Goal: Task Accomplishment & Management: Use online tool/utility

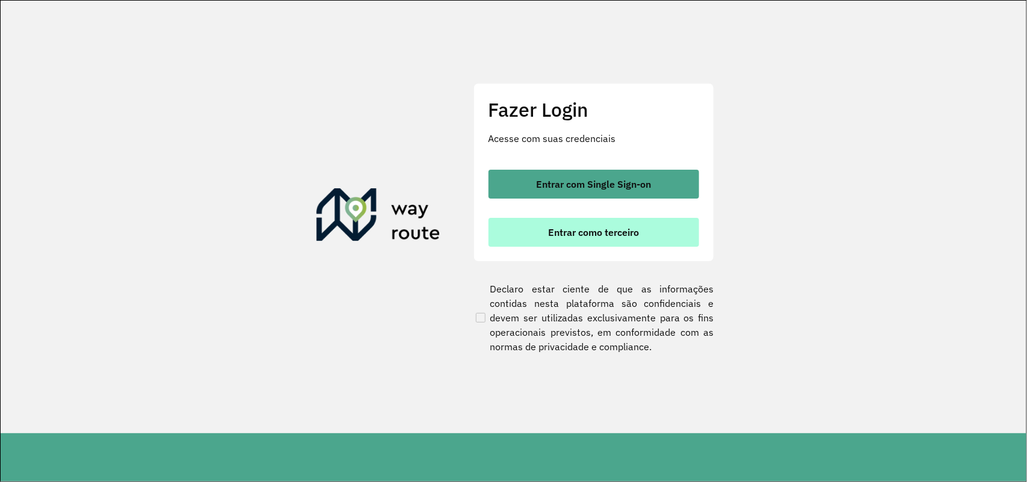
click at [570, 236] on span "Entrar como terceiro" at bounding box center [593, 232] width 91 height 10
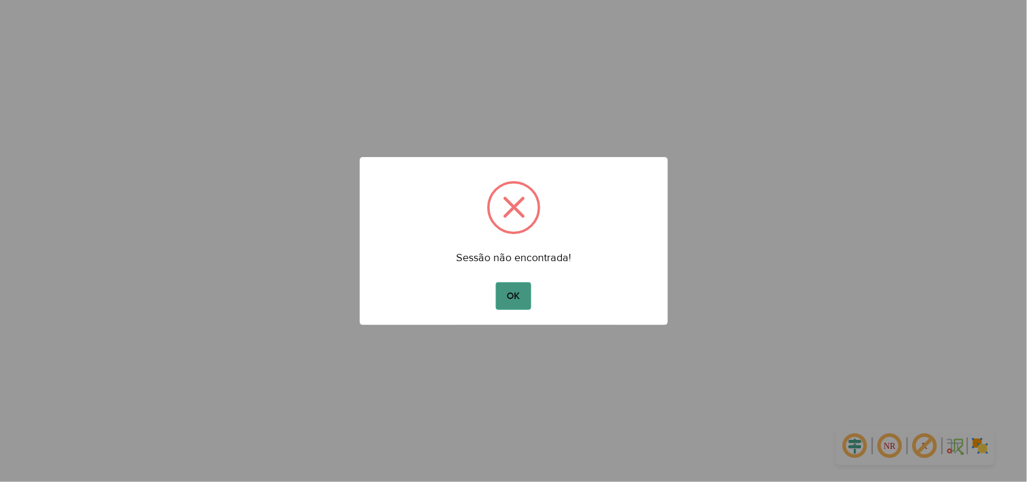
click at [521, 302] on button "OK" at bounding box center [514, 296] width 36 height 28
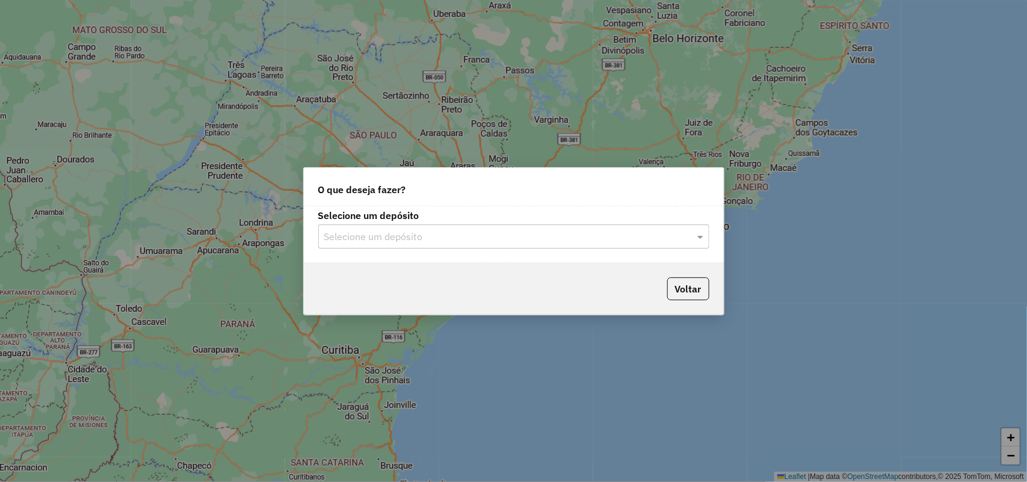
click at [470, 231] on input "text" at bounding box center [501, 237] width 355 height 14
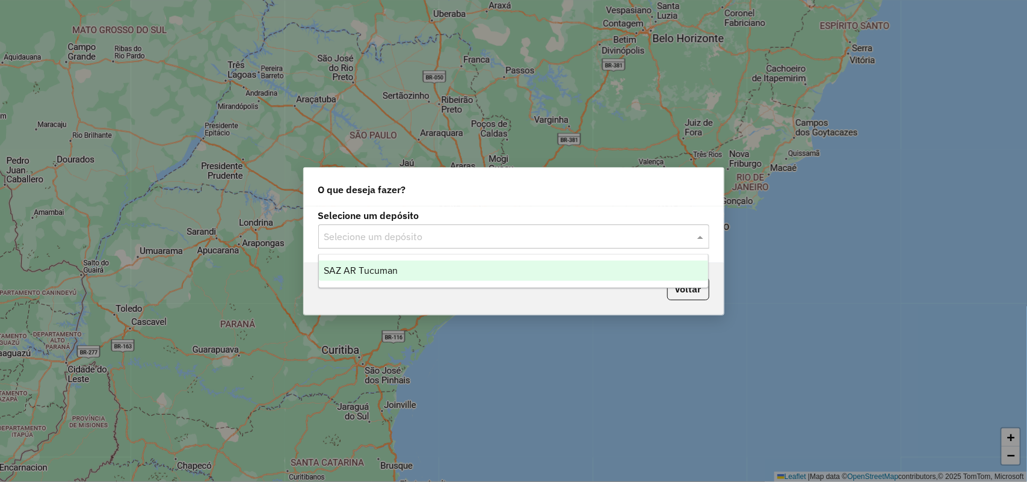
click at [461, 274] on div "SAZ AR Tucuman" at bounding box center [514, 271] width 390 height 20
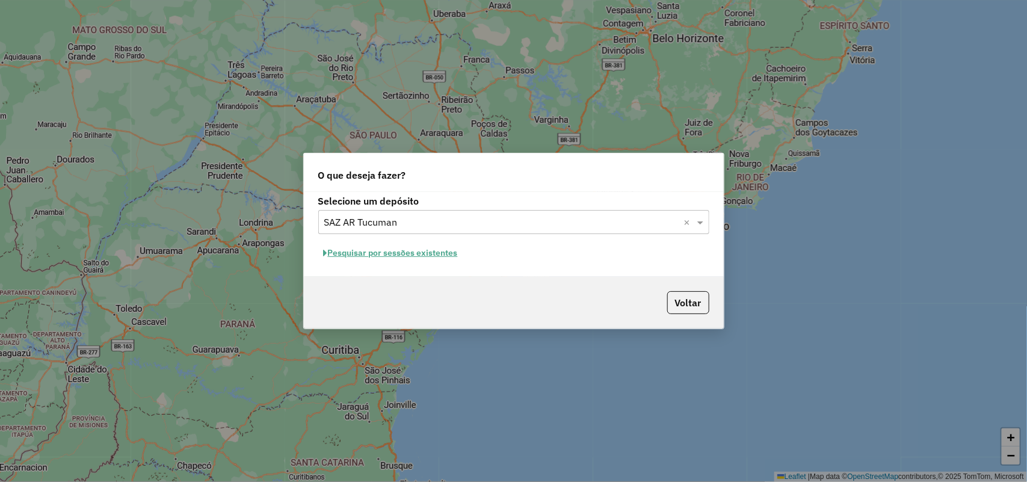
click at [414, 254] on button "Pesquisar por sessões existentes" at bounding box center [390, 253] width 145 height 19
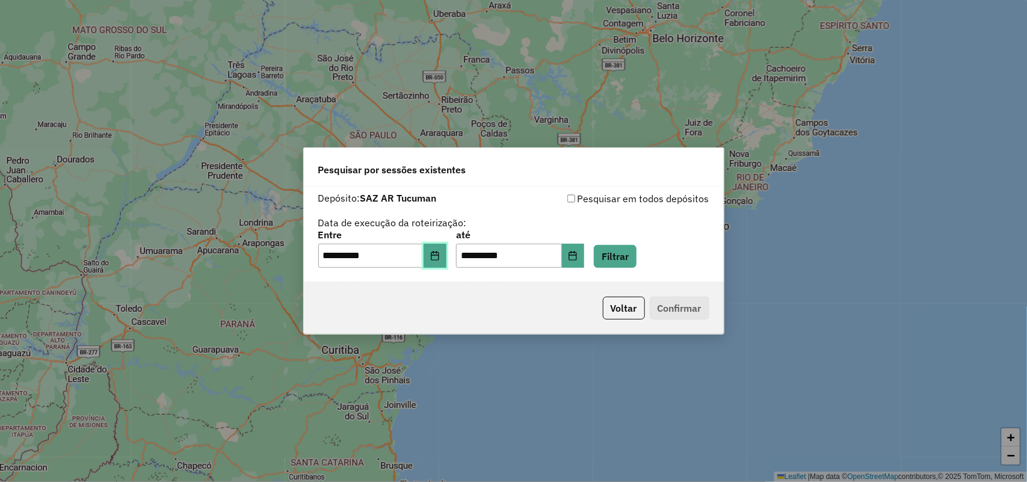
click at [437, 262] on button "Choose Date" at bounding box center [435, 256] width 23 height 24
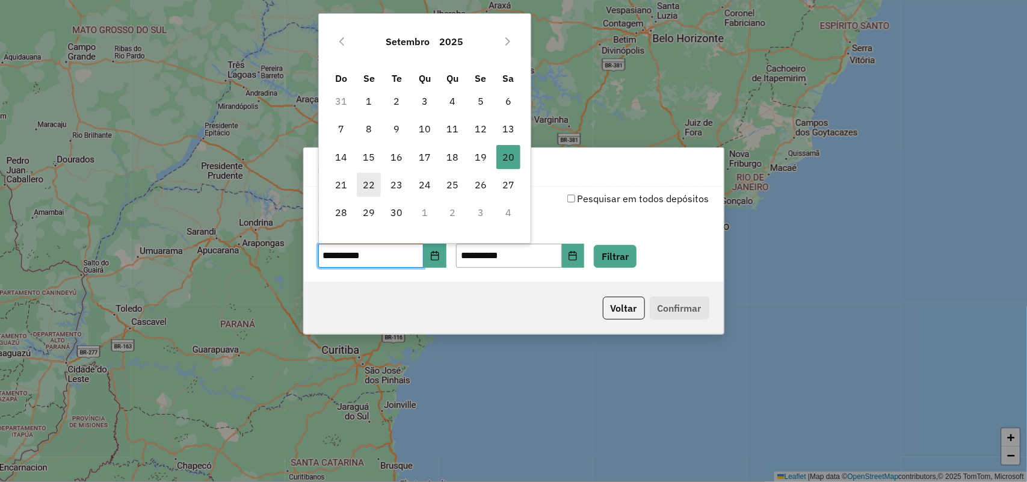
click at [358, 187] on span "22" at bounding box center [369, 185] width 24 height 24
type input "**********"
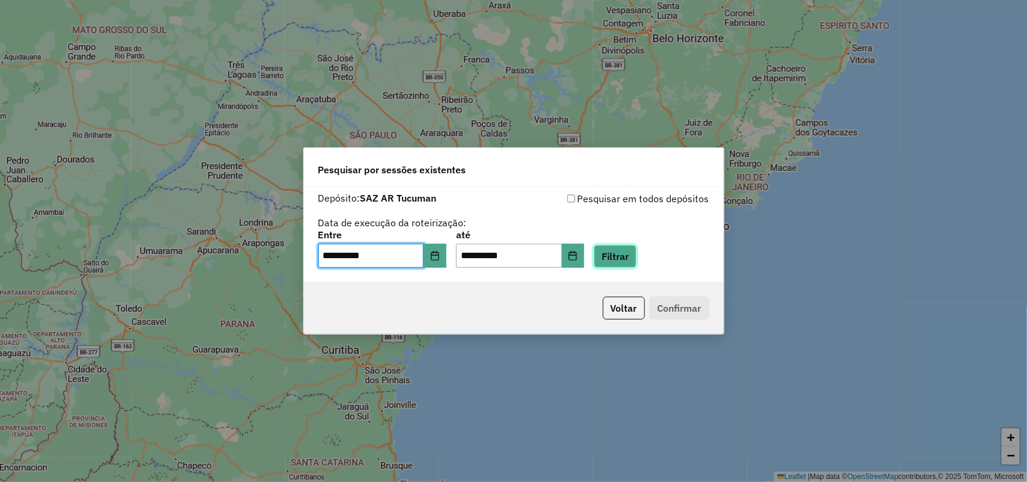
click at [630, 259] on button "Filtrar" at bounding box center [615, 256] width 43 height 23
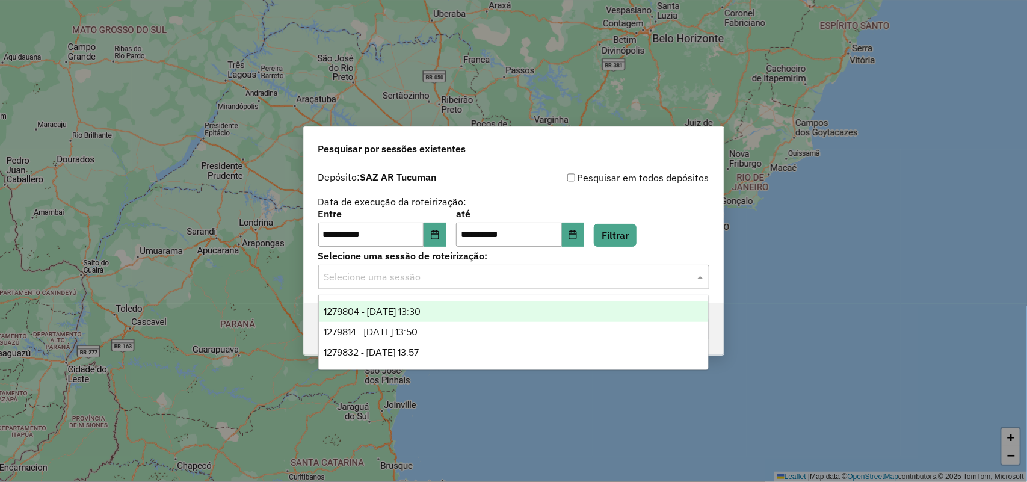
click at [620, 281] on input "text" at bounding box center [501, 277] width 355 height 14
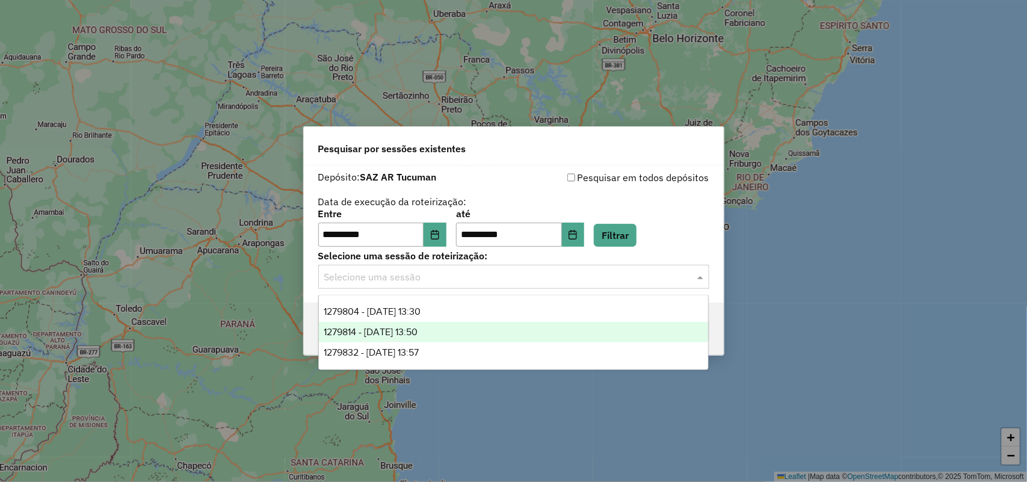
drag, startPoint x: 420, startPoint y: 350, endPoint x: 434, endPoint y: 332, distance: 22.8
click at [434, 332] on div "1279804 - 22/09/2025 13:30 1279814 - 22/09/2025 13:50 1279832 - 22/09/2025 13:57" at bounding box center [514, 332] width 390 height 61
click at [418, 332] on span "1279814 - 22/09/2025 13:50" at bounding box center [371, 332] width 94 height 10
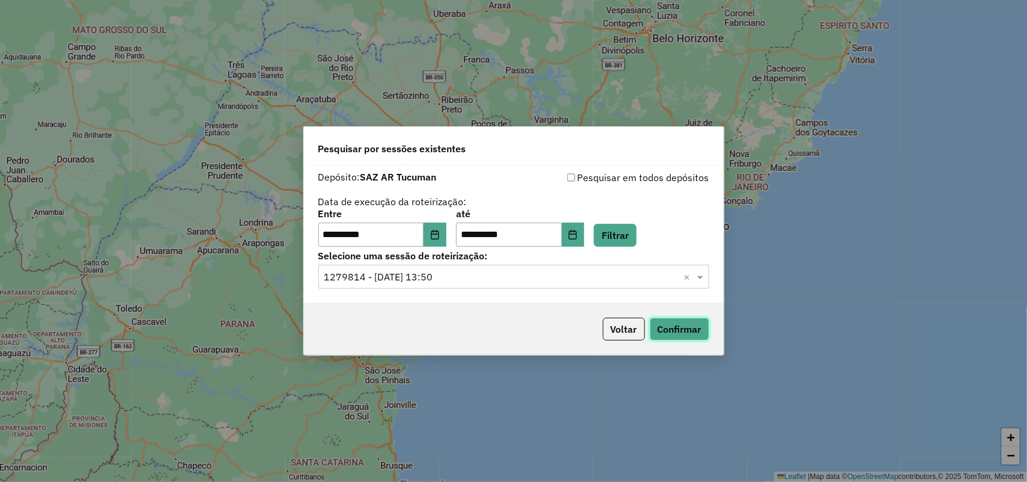
click at [663, 329] on button "Confirmar" at bounding box center [680, 329] width 60 height 23
click at [545, 271] on input "text" at bounding box center [501, 277] width 355 height 14
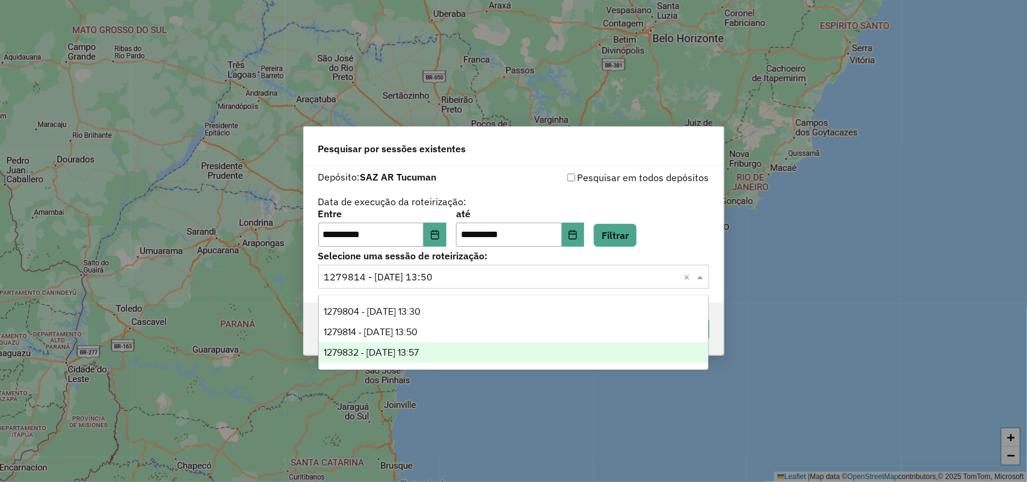
click at [474, 353] on div "1279832 - 22/09/2025 13:57" at bounding box center [514, 352] width 390 height 20
click at [641, 274] on input "text" at bounding box center [501, 277] width 355 height 14
click at [507, 350] on div "1279832 - 22/09/2025 13:57" at bounding box center [514, 352] width 390 height 20
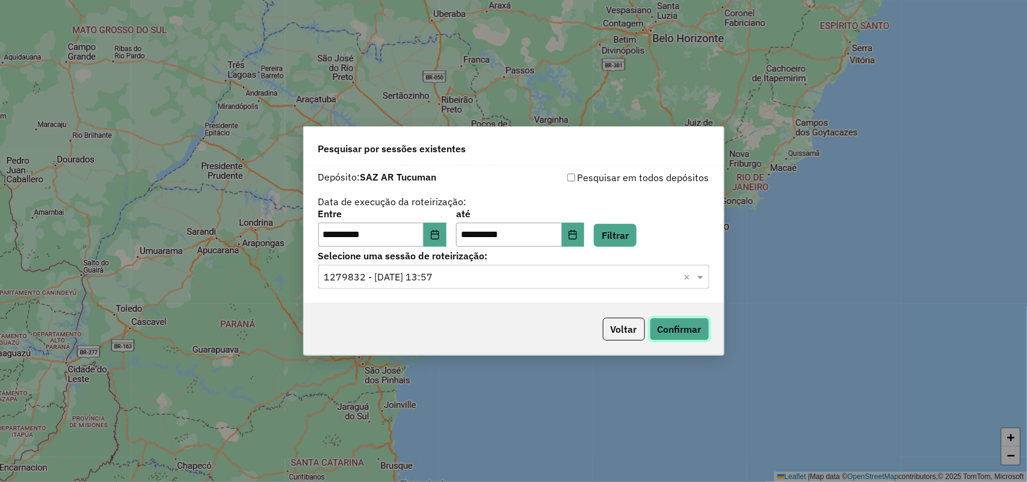
click at [667, 330] on button "Confirmar" at bounding box center [680, 329] width 60 height 23
click at [613, 286] on div "Selecione uma sessão × 1279832 - 22/09/2025 13:57 ×" at bounding box center [513, 277] width 391 height 24
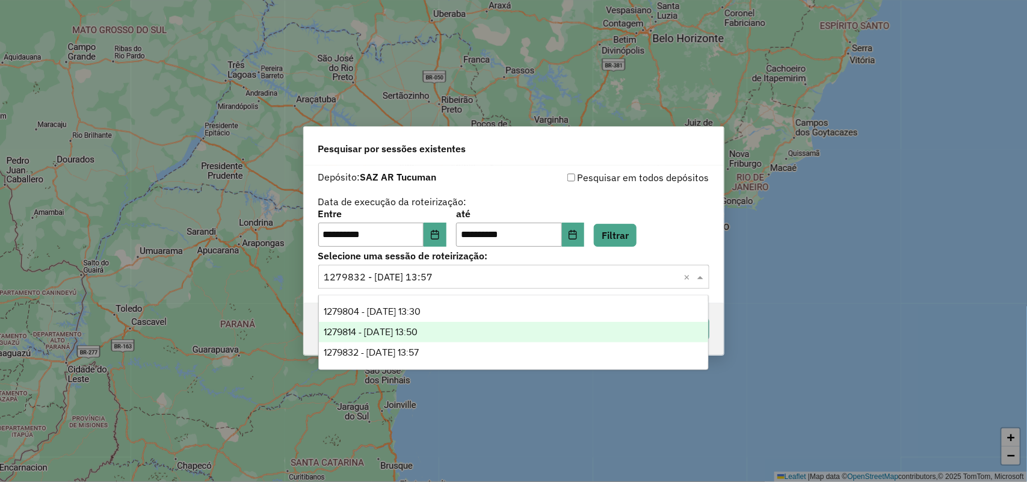
click at [549, 333] on div "1279814 - 22/09/2025 13:50" at bounding box center [514, 332] width 390 height 20
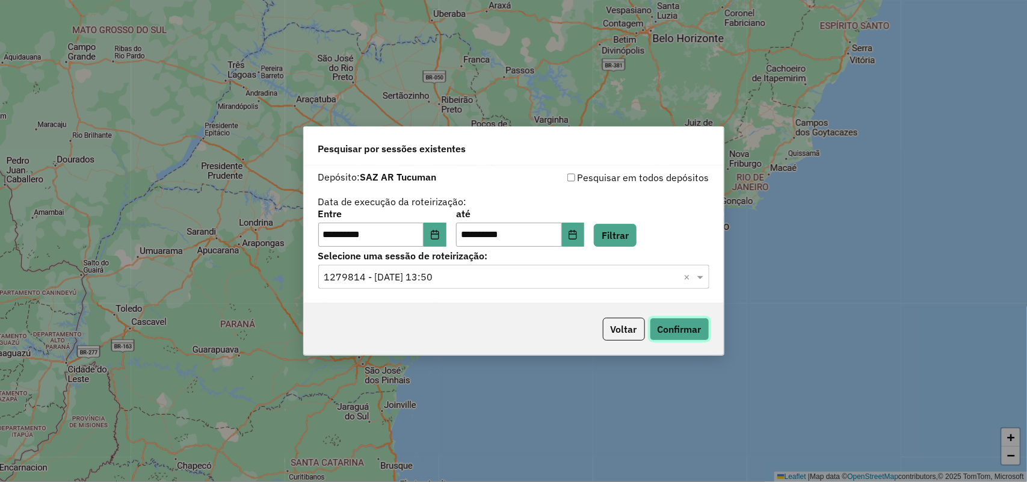
click at [690, 332] on button "Confirmar" at bounding box center [680, 329] width 60 height 23
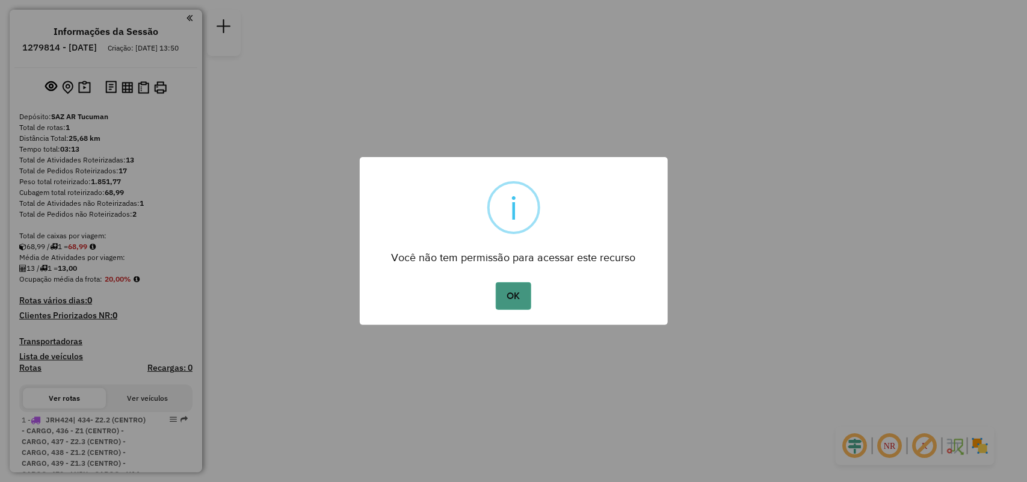
click at [516, 298] on button "OK" at bounding box center [514, 296] width 36 height 28
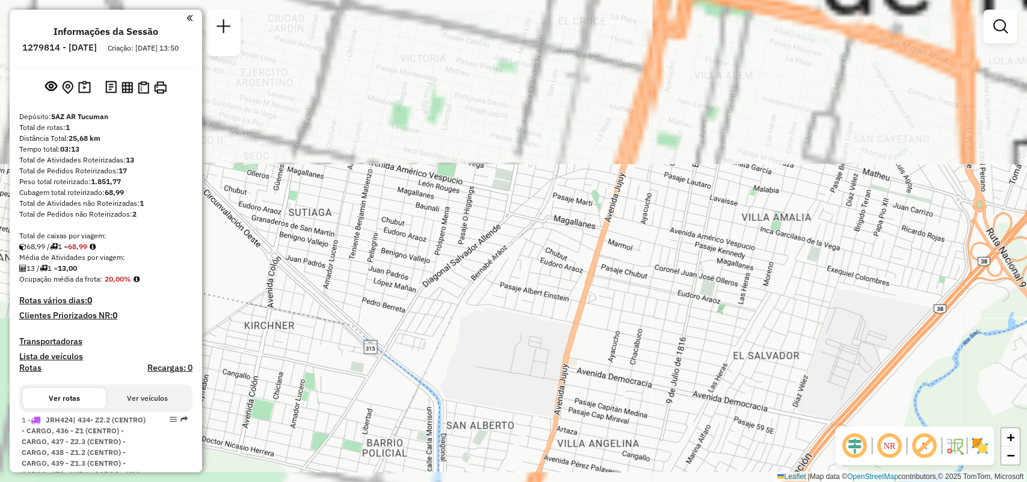
drag, startPoint x: 555, startPoint y: 284, endPoint x: 465, endPoint y: 512, distance: 244.8
click at [465, 481] on html "Aguarde... Pop-up bloqueado! Seu navegador bloqueou automáticamente a abertura …" at bounding box center [513, 241] width 1027 height 482
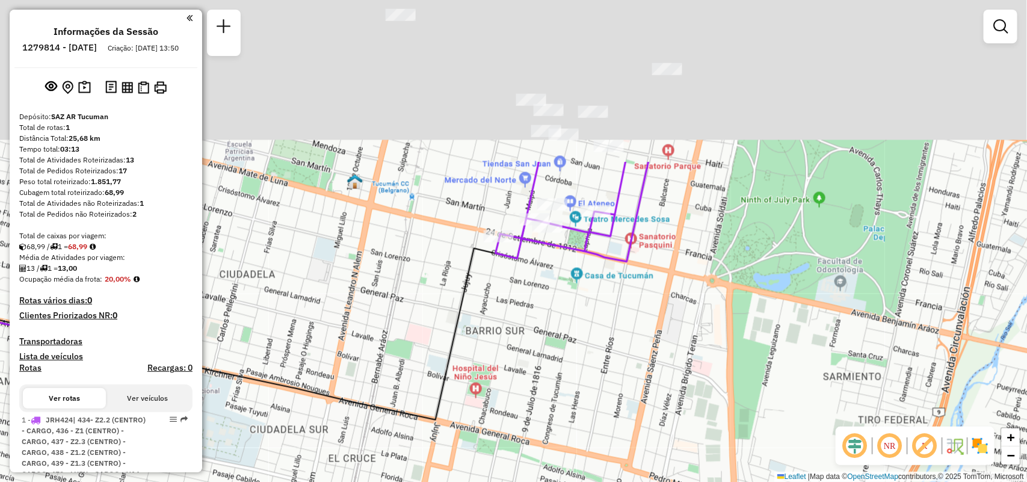
drag, startPoint x: 468, startPoint y: 446, endPoint x: 382, endPoint y: 512, distance: 108.2
click at [382, 481] on html "Aguarde... Pop-up bloqueado! Seu navegador bloqueou automáticamente a abertura …" at bounding box center [513, 241] width 1027 height 482
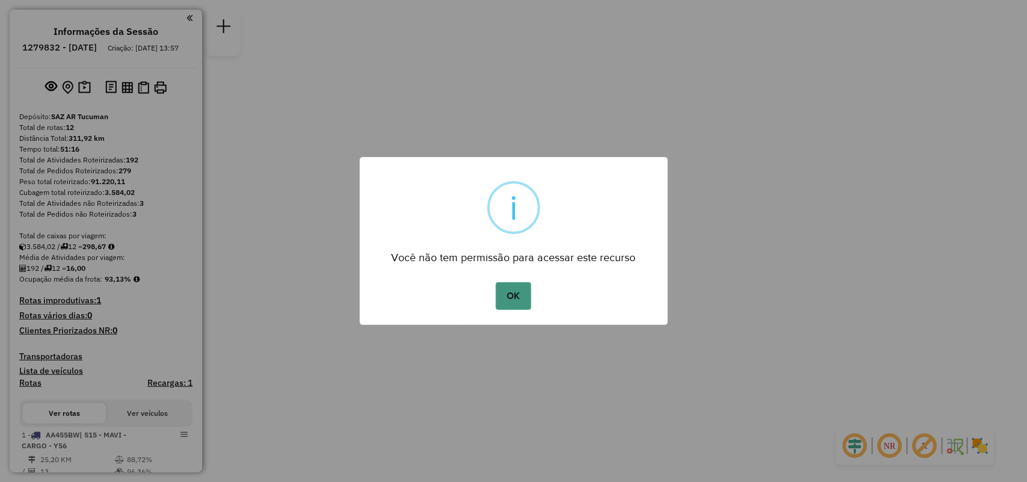
click at [528, 288] on button "OK" at bounding box center [514, 296] width 36 height 28
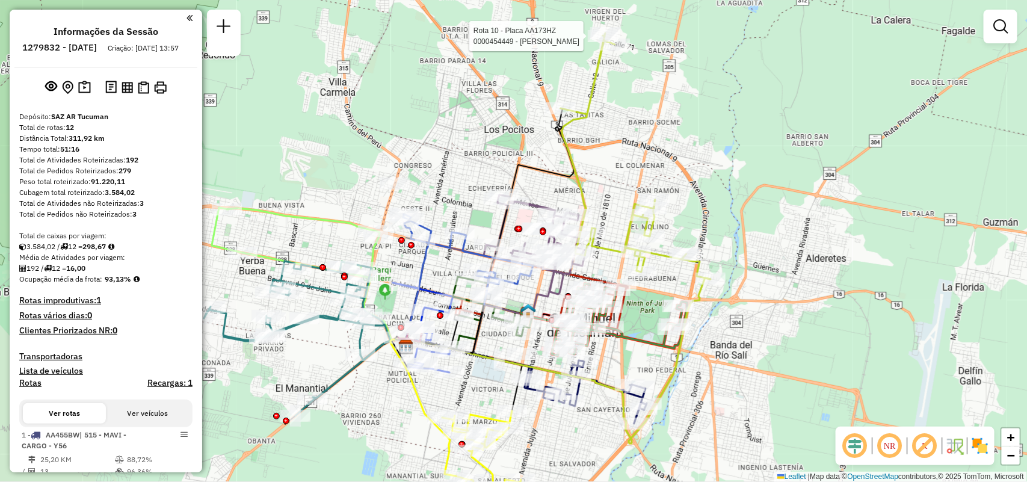
select select "**********"
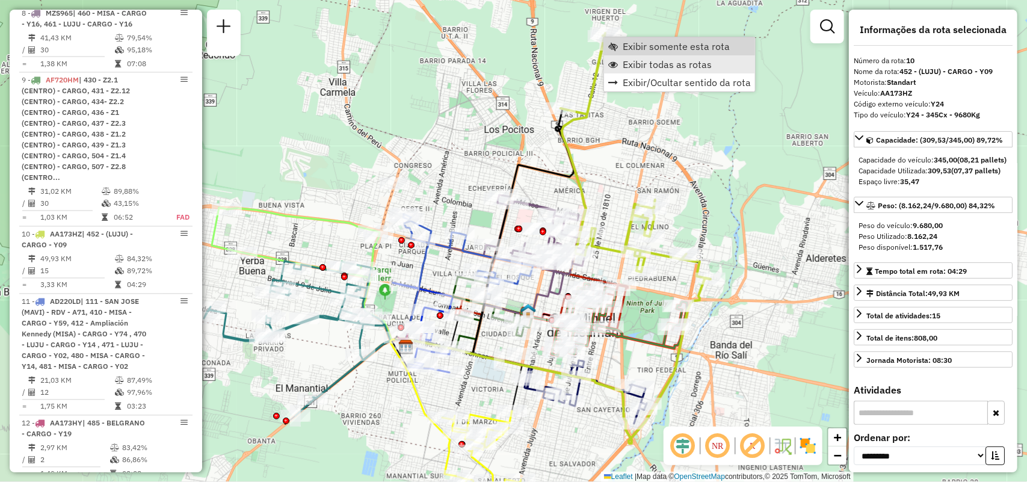
scroll to position [1198, 0]
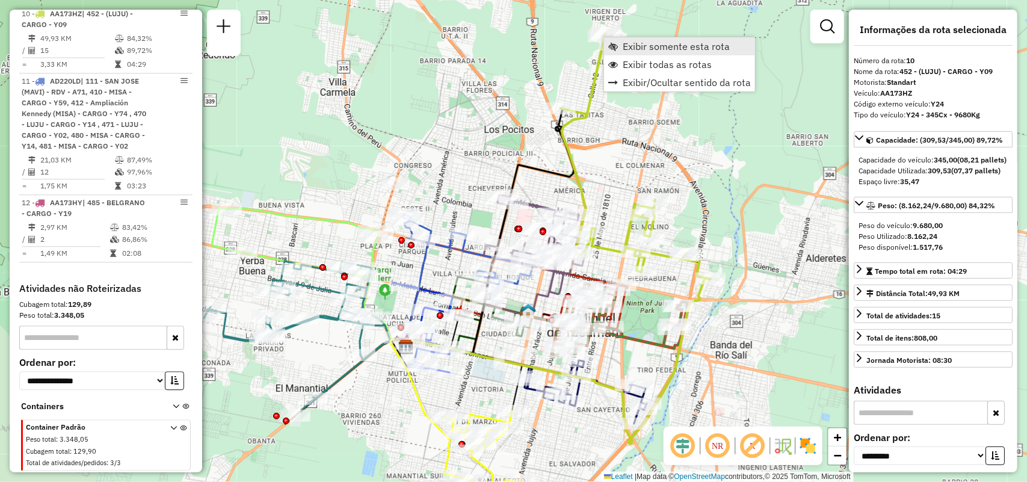
click at [654, 48] on span "Exibir somente esta rota" at bounding box center [676, 47] width 107 height 10
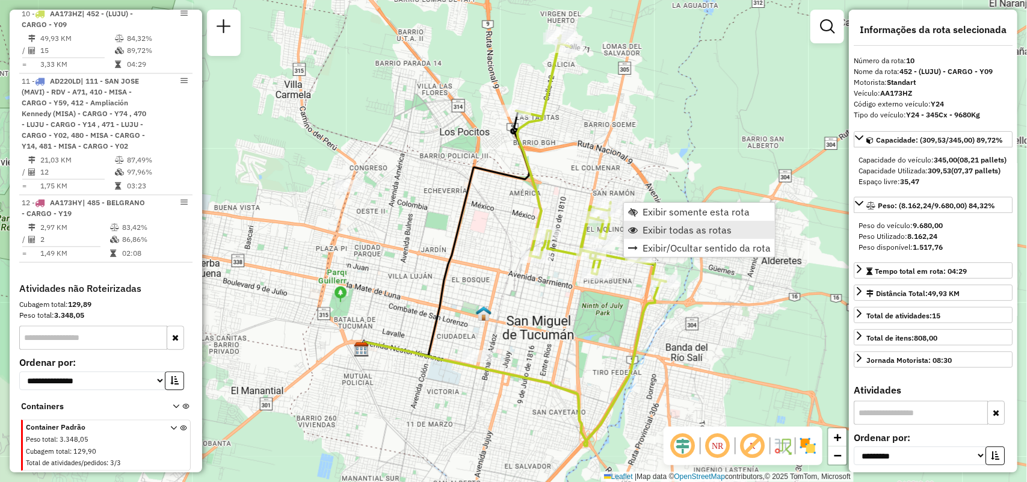
click at [654, 229] on span "Exibir todas as rotas" at bounding box center [687, 230] width 89 height 10
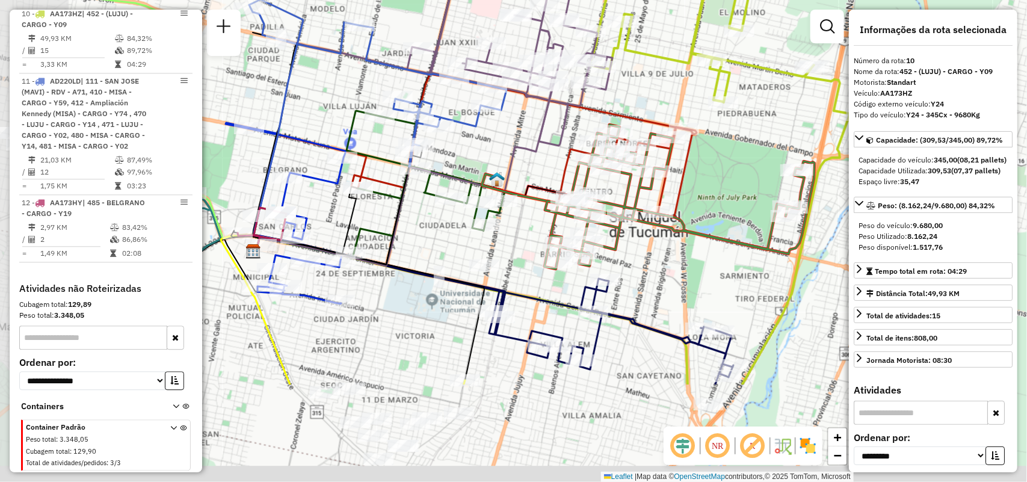
drag, startPoint x: 636, startPoint y: 267, endPoint x: 770, endPoint y: 119, distance: 199.4
click at [769, 120] on div "Janela de atendimento Grade de atendimento Capacidade Transportadoras Veículos …" at bounding box center [513, 241] width 1027 height 482
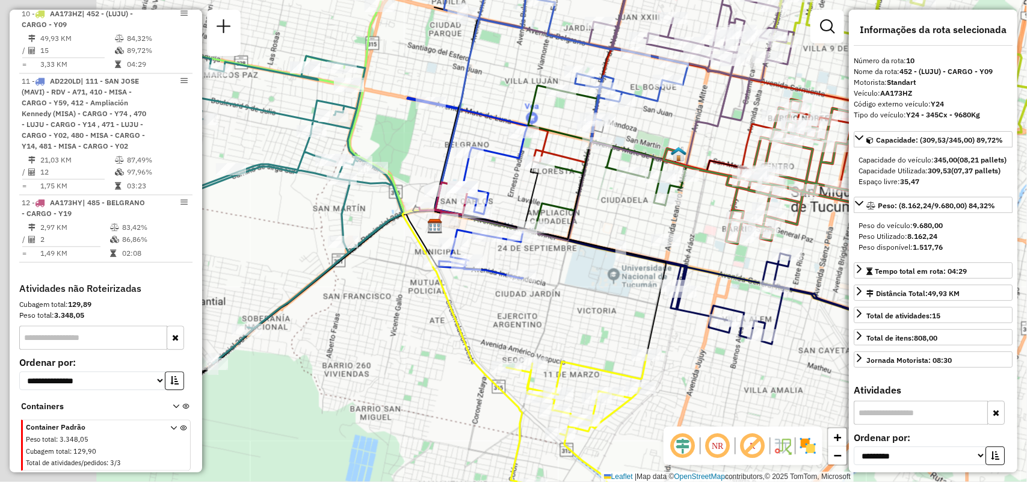
drag, startPoint x: 594, startPoint y: 256, endPoint x: 755, endPoint y: 208, distance: 168.3
click at [754, 208] on div "Janela de atendimento Grade de atendimento Capacidade Transportadoras Veículos …" at bounding box center [513, 241] width 1027 height 482
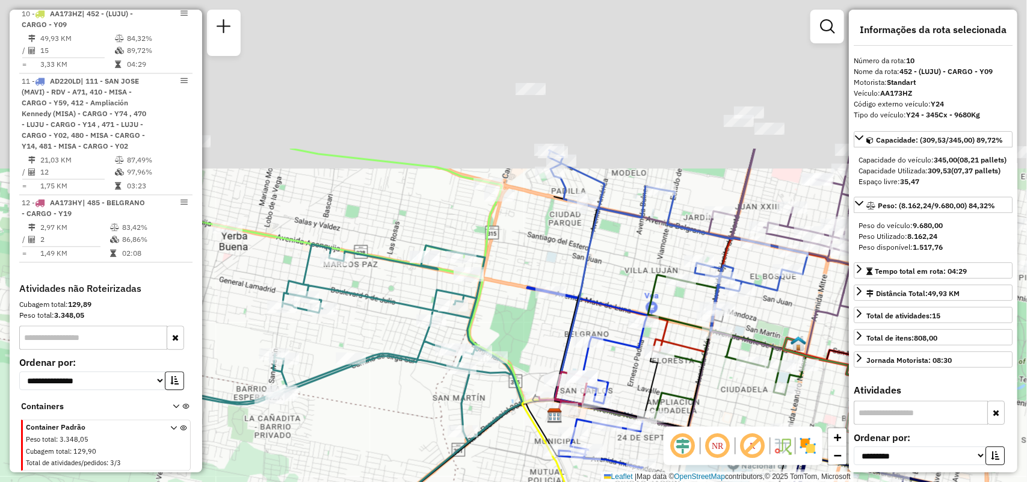
drag, startPoint x: 414, startPoint y: 512, endPoint x: 388, endPoint y: 512, distance: 25.9
click at [388, 481] on html "Aguarde... Pop-up bloqueado! Seu navegador bloqueou automáticamente a abertura …" at bounding box center [513, 241] width 1027 height 482
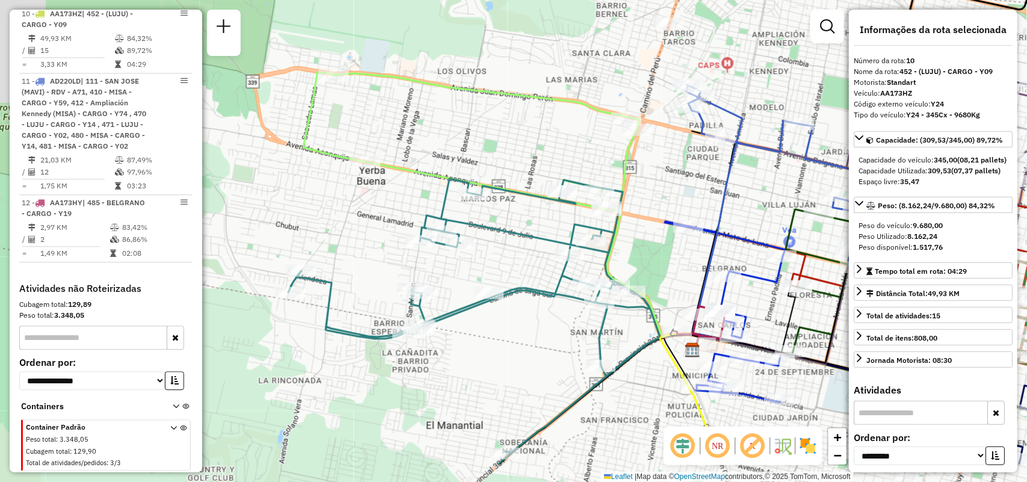
drag, startPoint x: 660, startPoint y: 197, endPoint x: 677, endPoint y: 185, distance: 20.7
click at [677, 185] on div "Janela de atendimento Grade de atendimento Capacidade Transportadoras Veículos …" at bounding box center [513, 241] width 1027 height 482
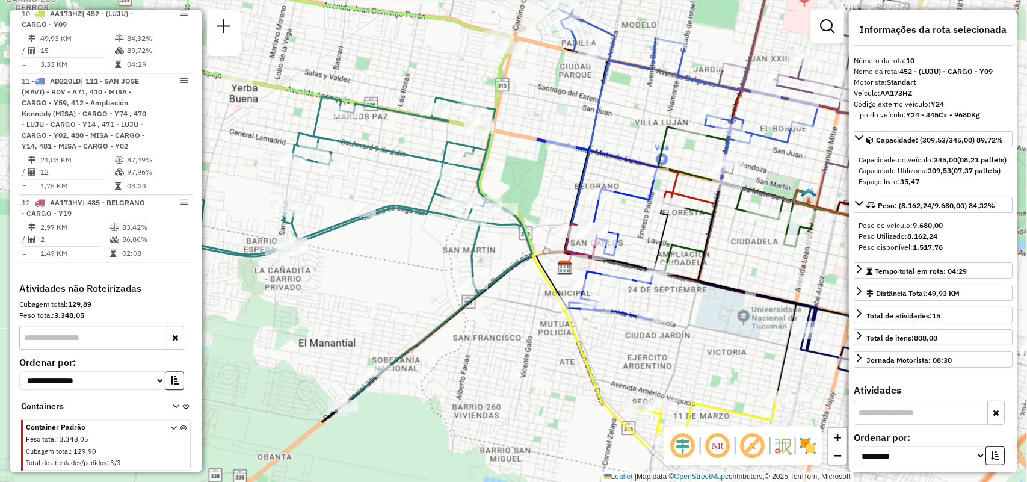
drag, startPoint x: 685, startPoint y: 197, endPoint x: 557, endPoint y: 114, distance: 151.9
click at [557, 114] on div "Janela de atendimento Grade de atendimento Capacidade Transportadoras Veículos …" at bounding box center [513, 241] width 1027 height 482
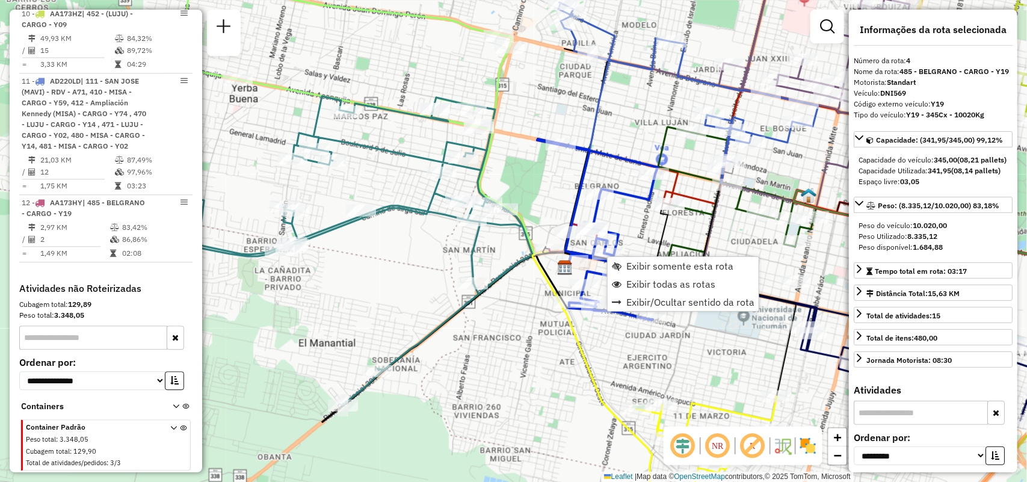
scroll to position [663, 0]
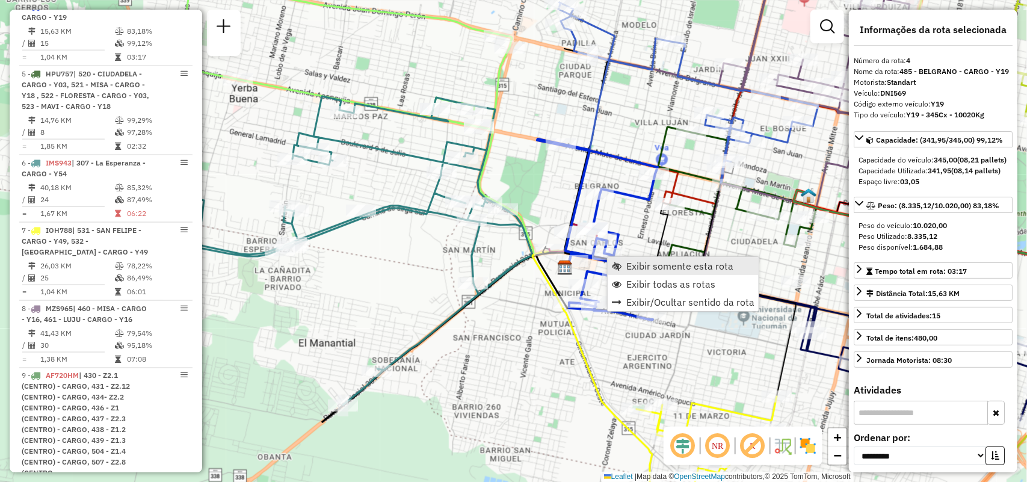
click at [649, 262] on span "Exibir somente esta rota" at bounding box center [680, 266] width 107 height 10
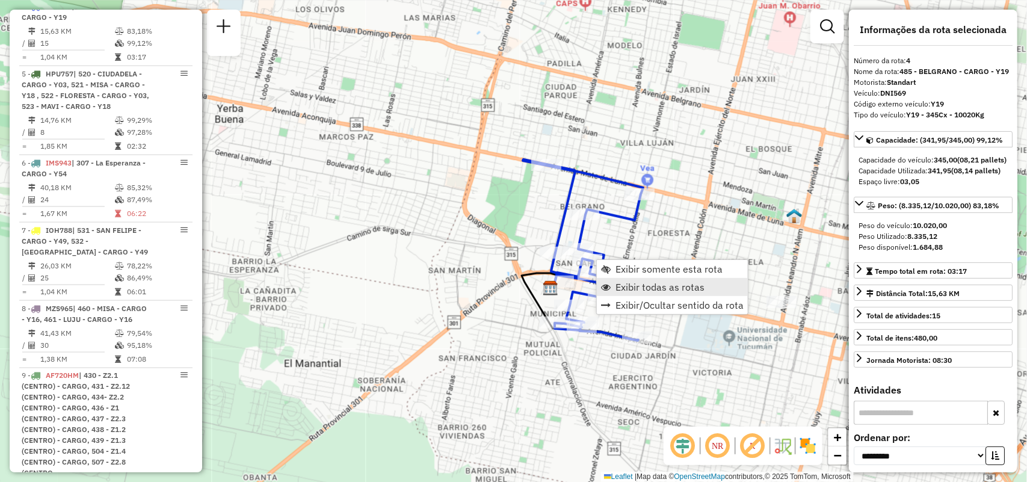
click at [621, 285] on span "Exibir todas as rotas" at bounding box center [660, 287] width 89 height 10
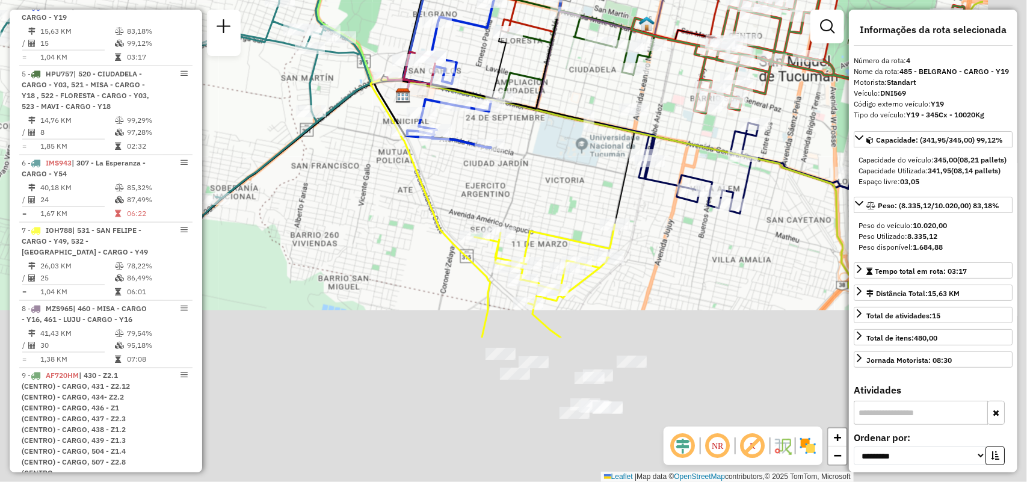
drag, startPoint x: 481, startPoint y: 255, endPoint x: 428, endPoint y: 147, distance: 119.8
click at [428, 147] on div "Janela de atendimento Grade de atendimento Capacidade Transportadoras Veículos …" at bounding box center [513, 241] width 1027 height 482
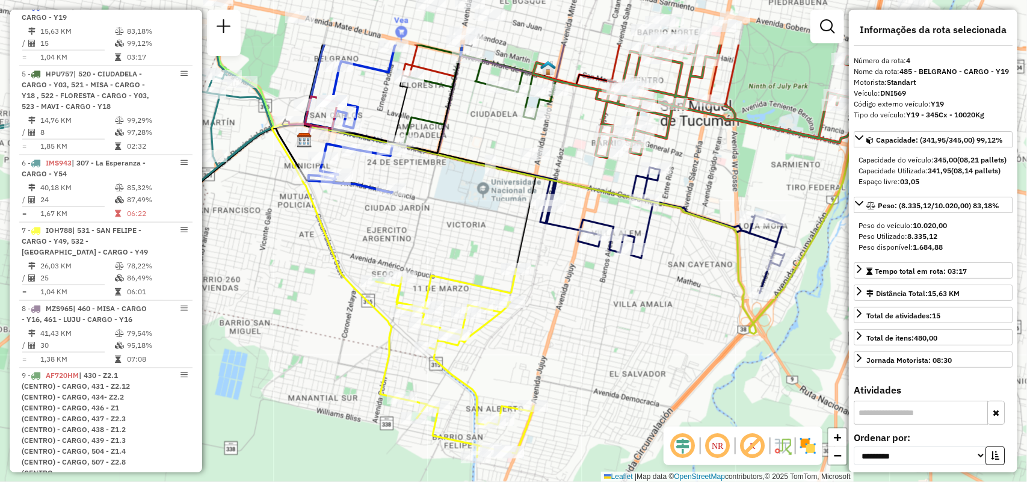
drag, startPoint x: 671, startPoint y: 260, endPoint x: 578, endPoint y: 352, distance: 131.1
click at [578, 352] on div "Janela de atendimento Grade de atendimento Capacidade Transportadoras Veículos …" at bounding box center [513, 241] width 1027 height 482
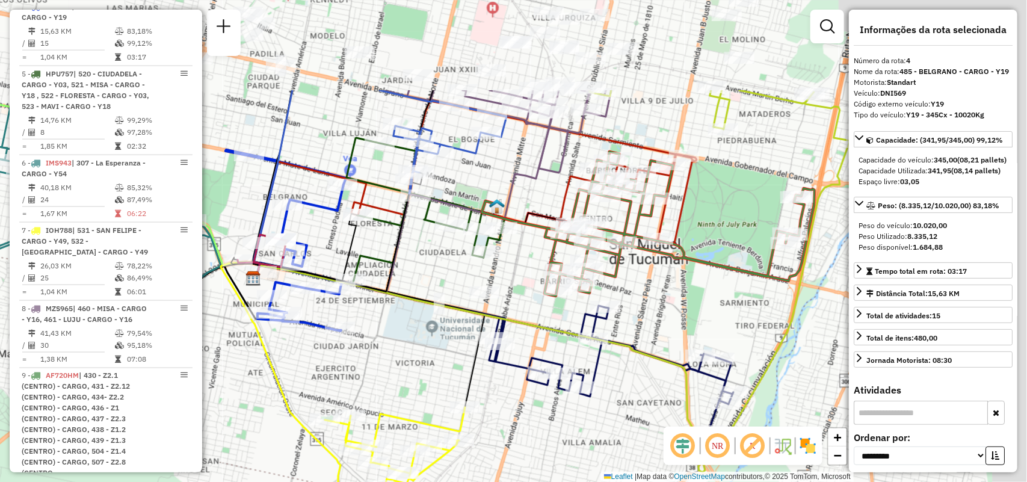
drag, startPoint x: 704, startPoint y: 236, endPoint x: 651, endPoint y: 377, distance: 150.5
click at [651, 378] on div "Janela de atendimento Grade de atendimento Capacidade Transportadoras Veículos …" at bounding box center [513, 241] width 1027 height 482
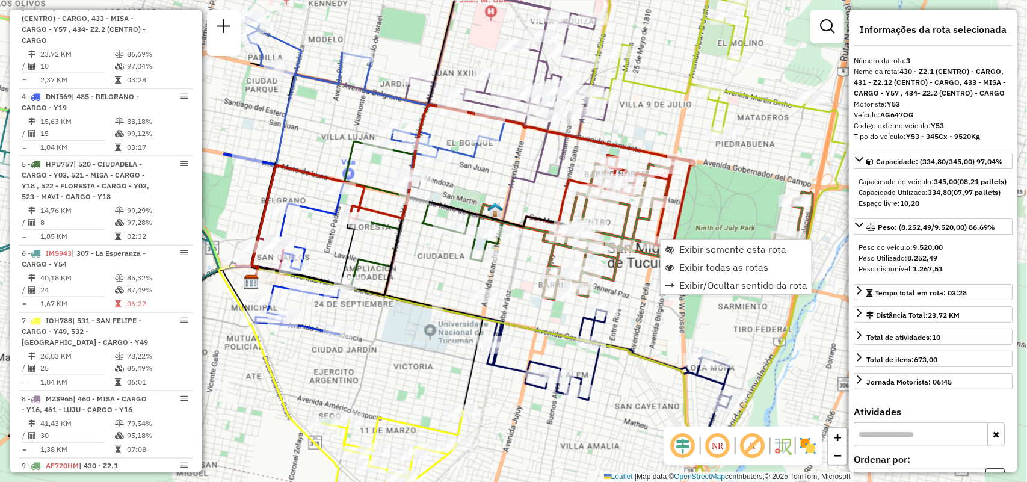
scroll to position [563, 0]
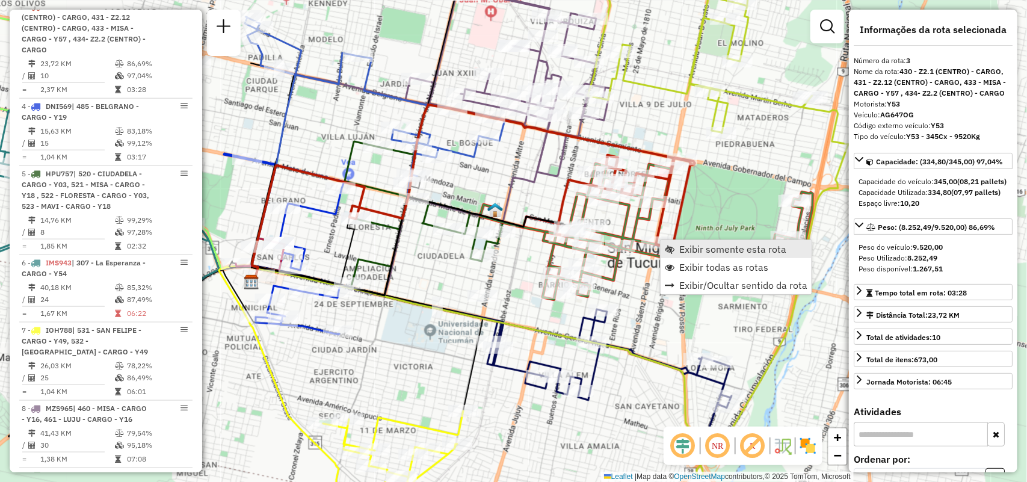
click at [682, 251] on span "Exibir somente esta rota" at bounding box center [732, 249] width 107 height 10
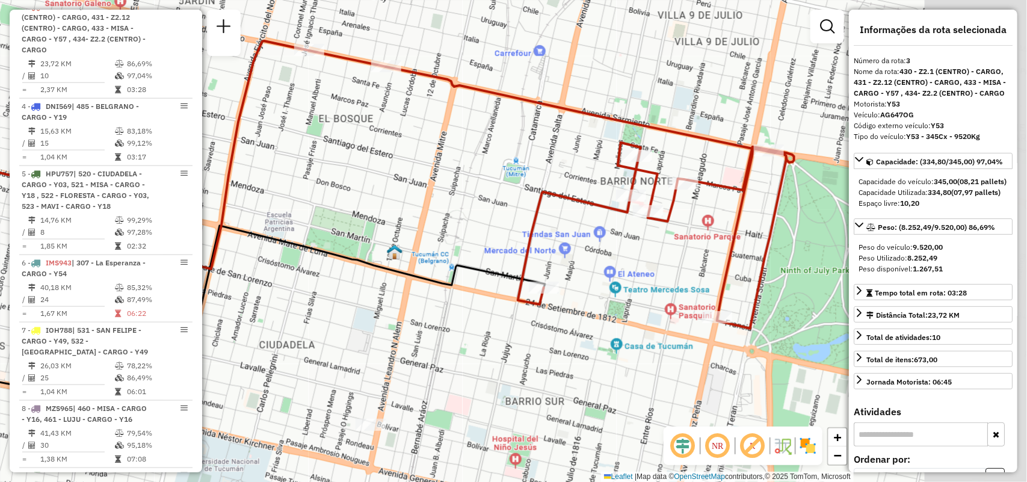
drag, startPoint x: 549, startPoint y: 291, endPoint x: 462, endPoint y: 291, distance: 87.3
click at [462, 291] on div "Janela de atendimento Grade de atendimento Capacidade Transportadoras Veículos …" at bounding box center [513, 241] width 1027 height 482
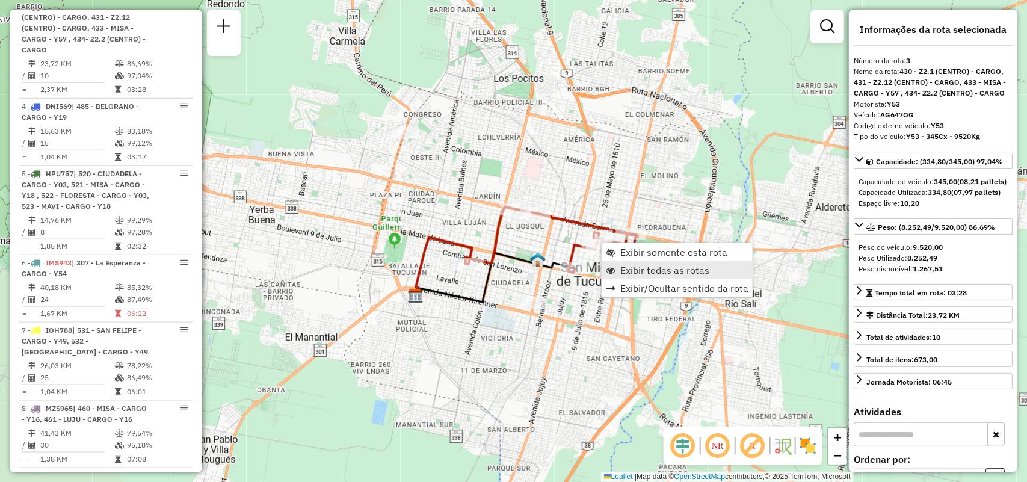
click at [680, 272] on span "Exibir todas as rotas" at bounding box center [665, 270] width 89 height 10
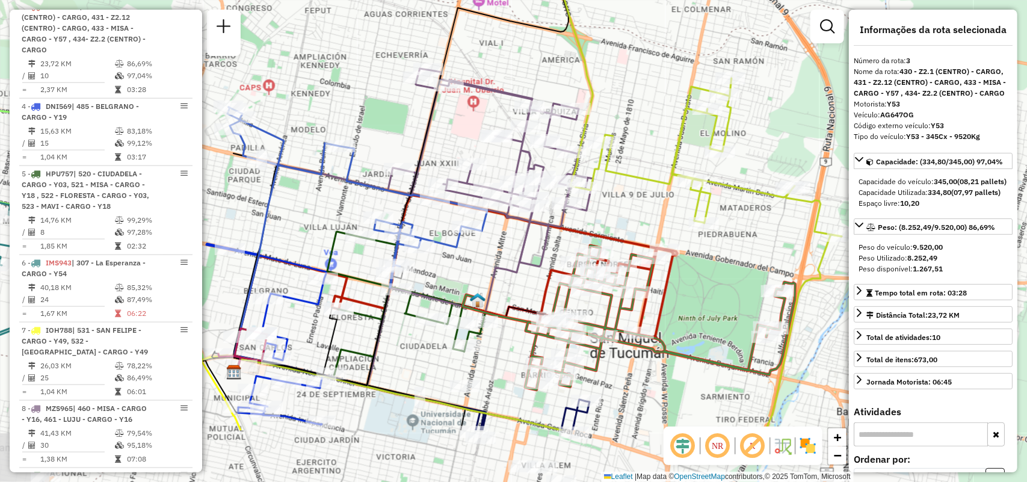
drag, startPoint x: 660, startPoint y: 300, endPoint x: 726, endPoint y: 199, distance: 120.9
click at [726, 199] on div "Janela de atendimento Grade de atendimento Capacidade Transportadoras Veículos …" at bounding box center [513, 241] width 1027 height 482
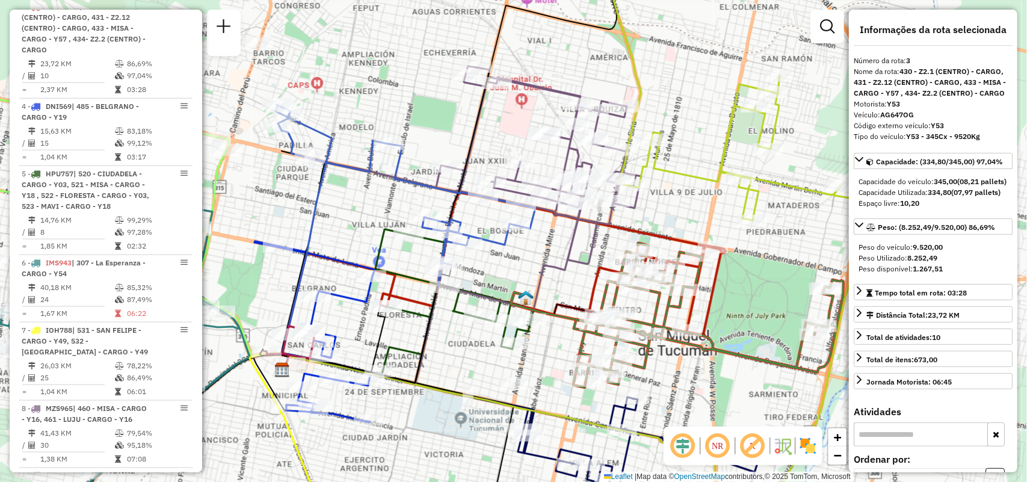
drag, startPoint x: 569, startPoint y: 286, endPoint x: 667, endPoint y: 271, distance: 98.7
click at [669, 272] on div "Janela de atendimento Grade de atendimento Capacidade Transportadoras Veículos …" at bounding box center [513, 241] width 1027 height 482
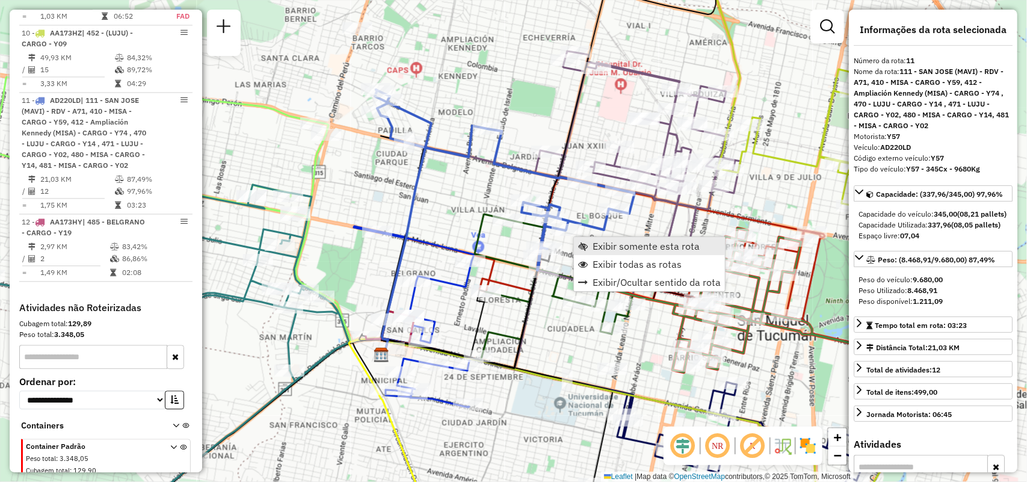
scroll to position [1202, 0]
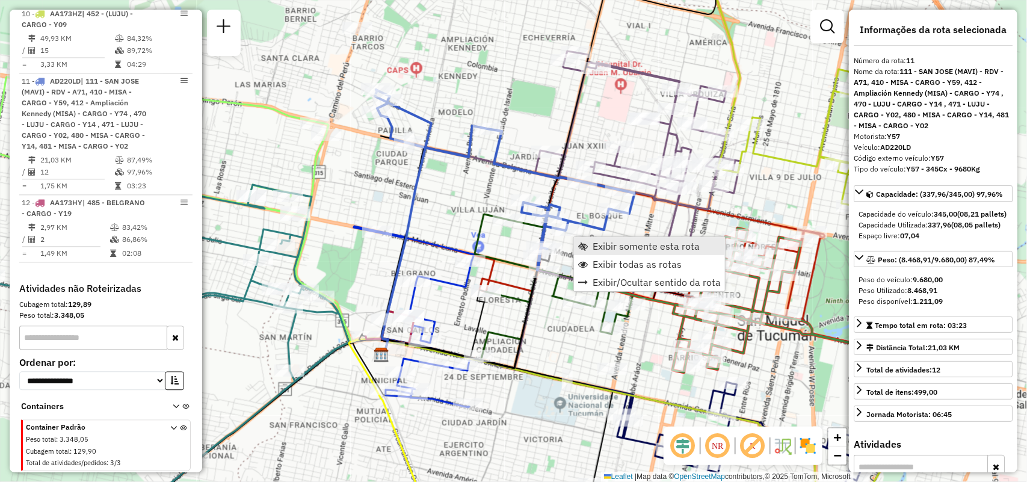
click at [594, 244] on span "Exibir somente esta rota" at bounding box center [646, 246] width 107 height 10
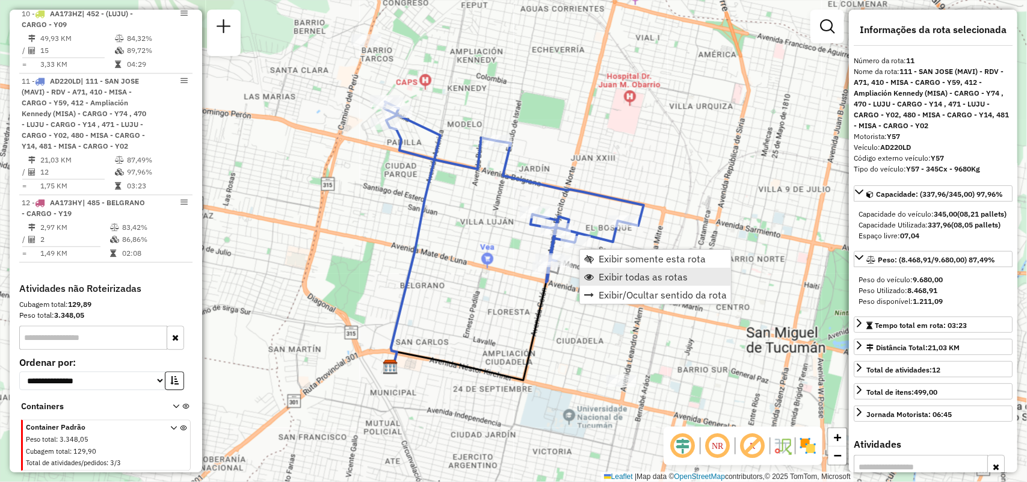
click at [603, 274] on span "Exibir todas as rotas" at bounding box center [643, 277] width 89 height 10
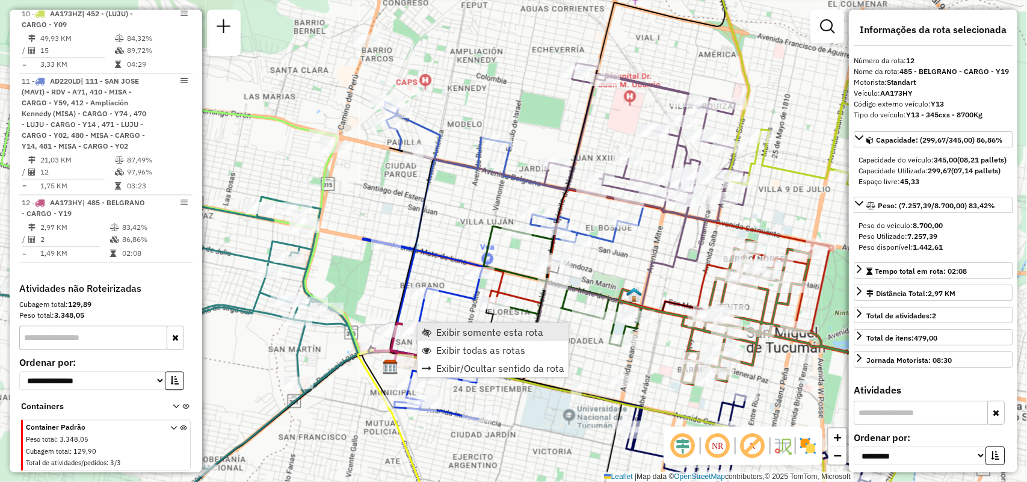
click at [443, 331] on span "Exibir somente esta rota" at bounding box center [489, 332] width 107 height 10
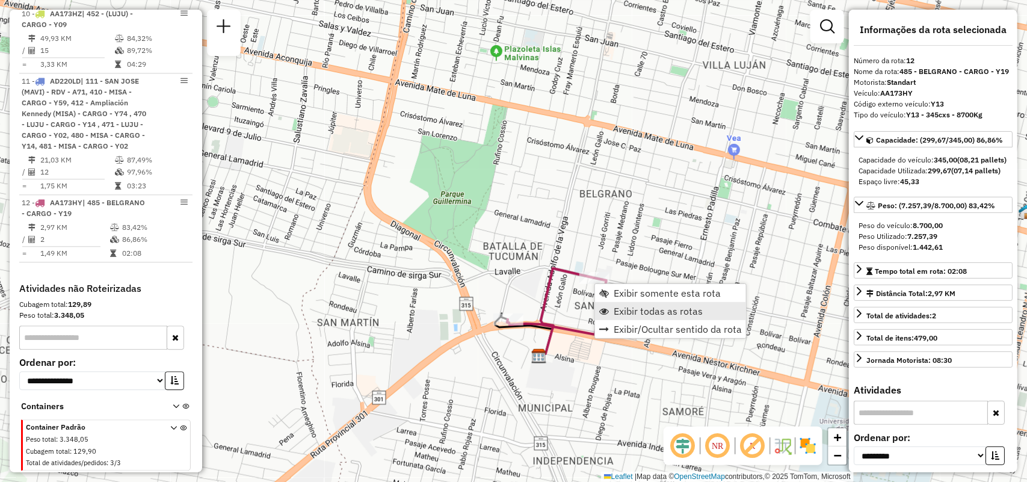
click at [619, 311] on span "Exibir todas as rotas" at bounding box center [658, 311] width 89 height 10
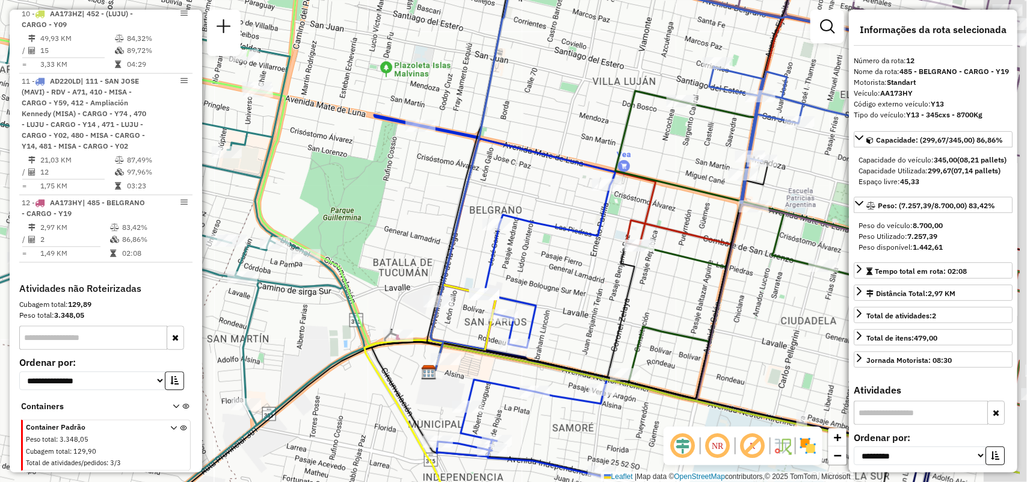
drag, startPoint x: 688, startPoint y: 283, endPoint x: 466, endPoint y: 317, distance: 224.0
click at [466, 317] on div "Janela de atendimento Grade de atendimento Capacidade Transportadoras Veículos …" at bounding box center [513, 241] width 1027 height 482
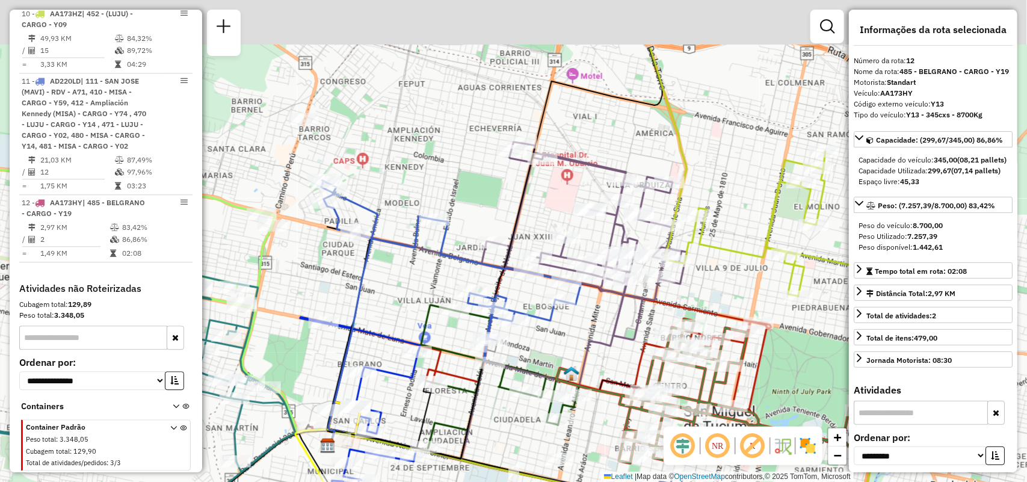
drag, startPoint x: 631, startPoint y: 284, endPoint x: 492, endPoint y: 395, distance: 177.3
click at [492, 395] on icon at bounding box center [500, 376] width 158 height 143
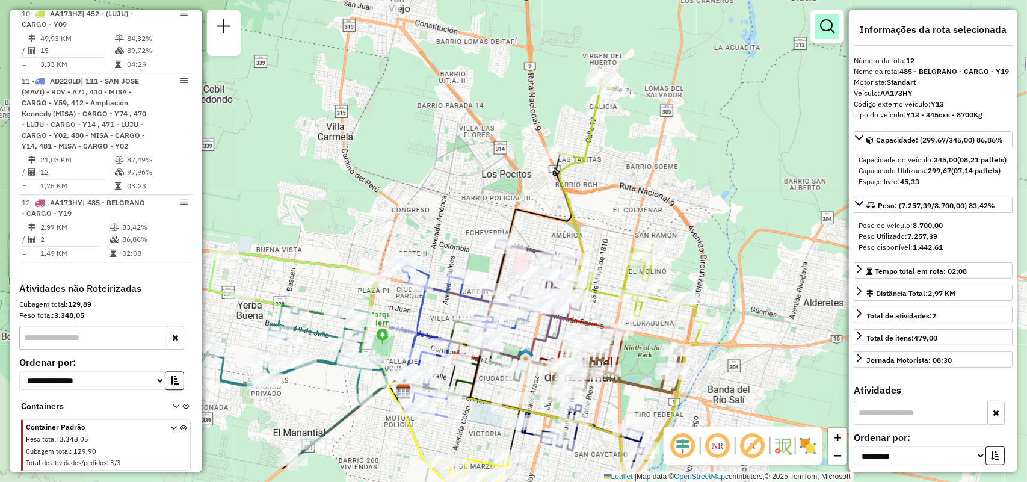
click at [828, 27] on em at bounding box center [827, 26] width 14 height 14
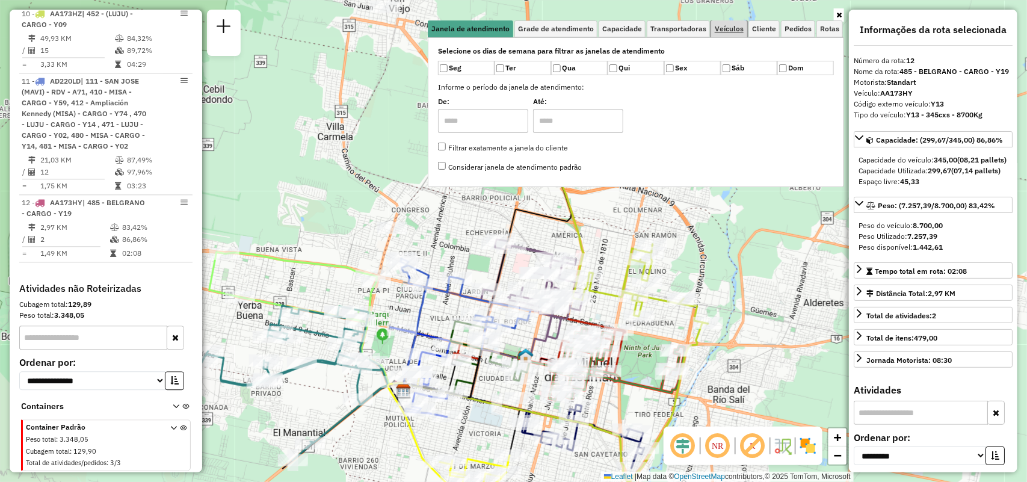
click at [732, 30] on span "Veículos" at bounding box center [729, 28] width 29 height 7
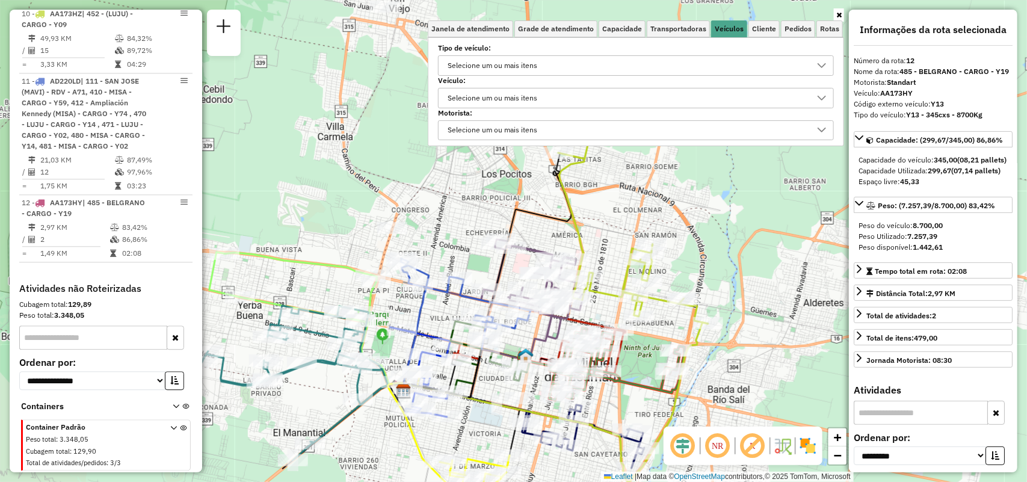
click at [659, 64] on div "Selecione um ou mais itens" at bounding box center [627, 65] width 367 height 19
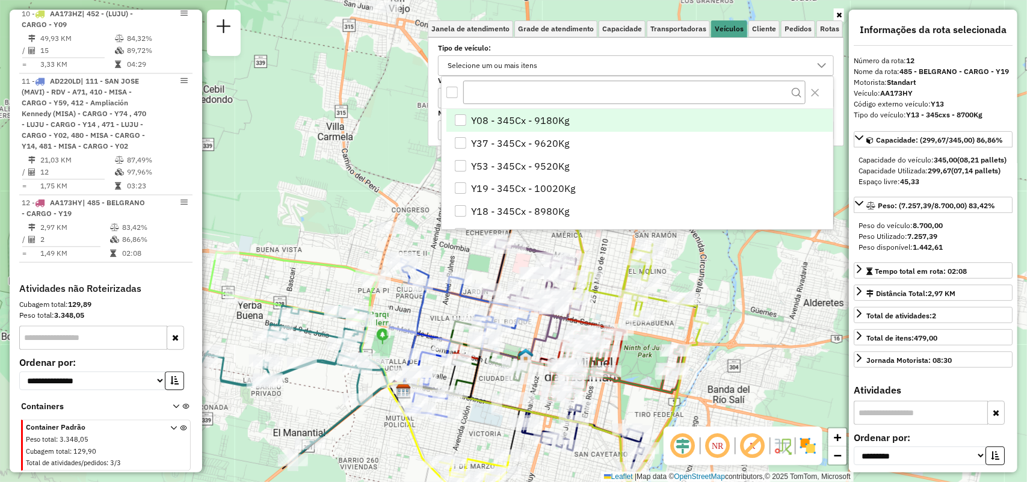
scroll to position [7, 42]
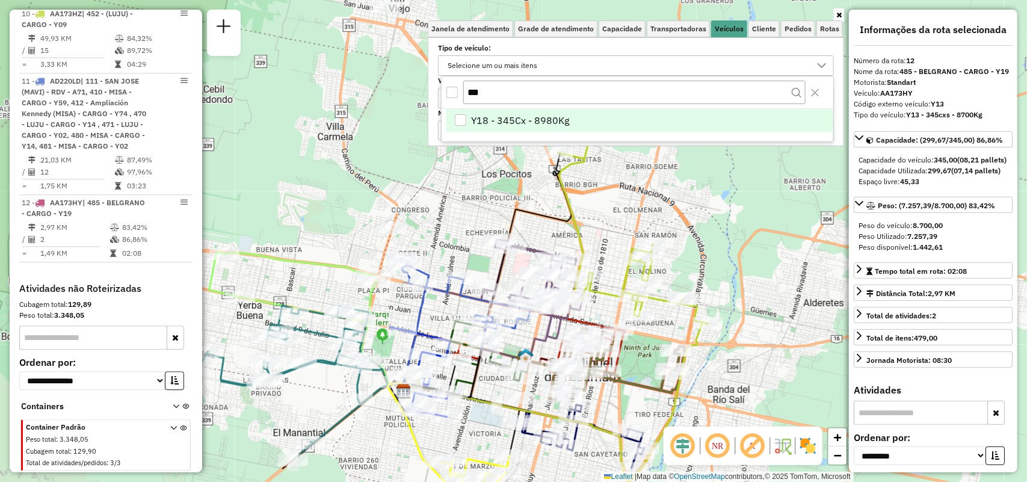
type input "***"
click at [628, 123] on li "Y18 - 345Cx - 8980Kg" at bounding box center [640, 120] width 387 height 23
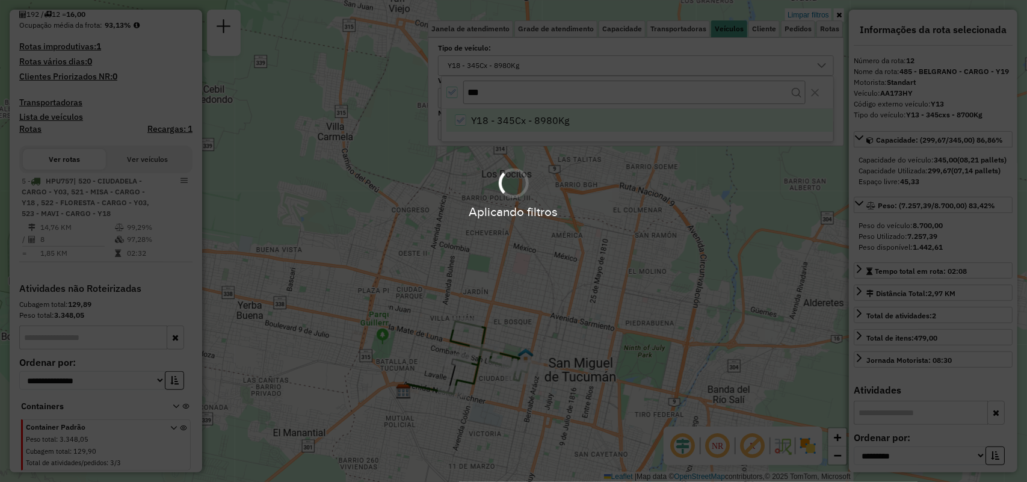
scroll to position [265, 0]
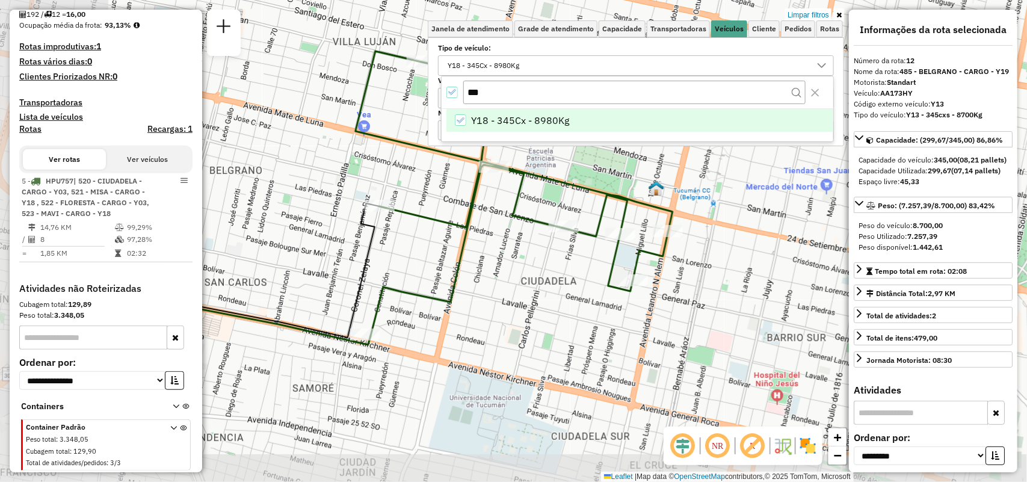
drag, startPoint x: 569, startPoint y: 351, endPoint x: 671, endPoint y: 212, distance: 172.6
click at [671, 212] on icon at bounding box center [514, 193] width 317 height 285
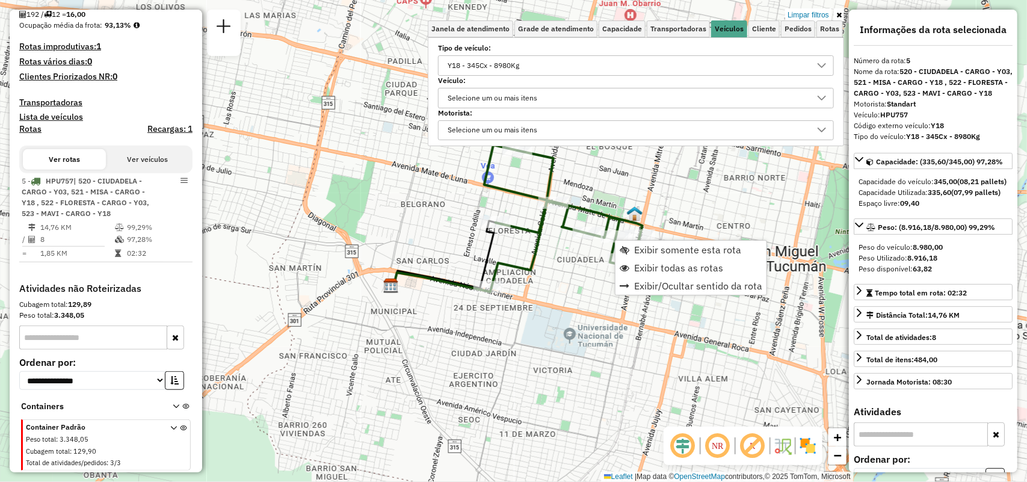
drag, startPoint x: 654, startPoint y: 268, endPoint x: 663, endPoint y: 265, distance: 9.9
click at [654, 268] on span "Exibir todas as rotas" at bounding box center [678, 268] width 89 height 10
click at [669, 248] on link "Exibir somente esta rota" at bounding box center [727, 249] width 151 height 18
click at [657, 270] on link "Exibir todas as rotas" at bounding box center [715, 271] width 151 height 18
click at [471, 63] on div "Y18 - 345Cx - 8980Kg" at bounding box center [484, 65] width 80 height 19
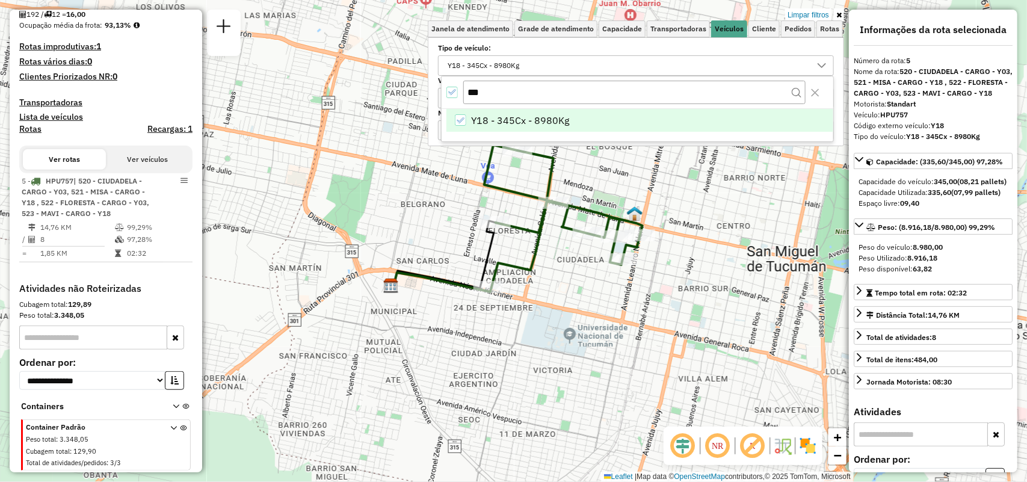
click at [445, 90] on div "***" at bounding box center [638, 92] width 392 height 32
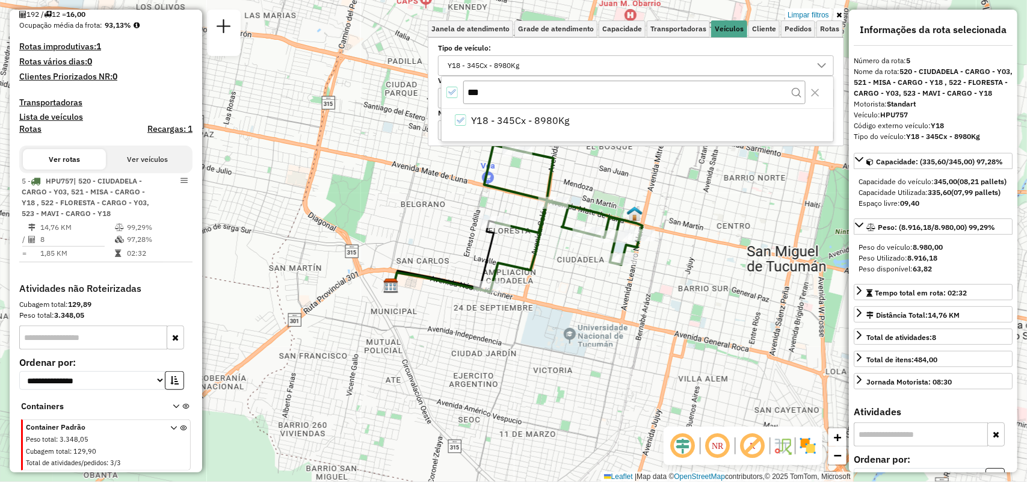
click at [451, 92] on icon "All items selected" at bounding box center [452, 92] width 8 height 8
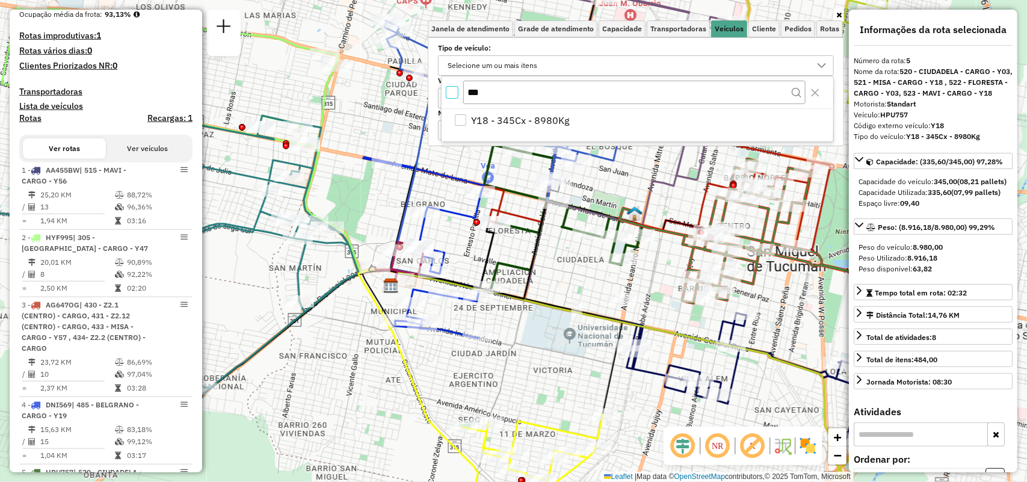
scroll to position [1202, 0]
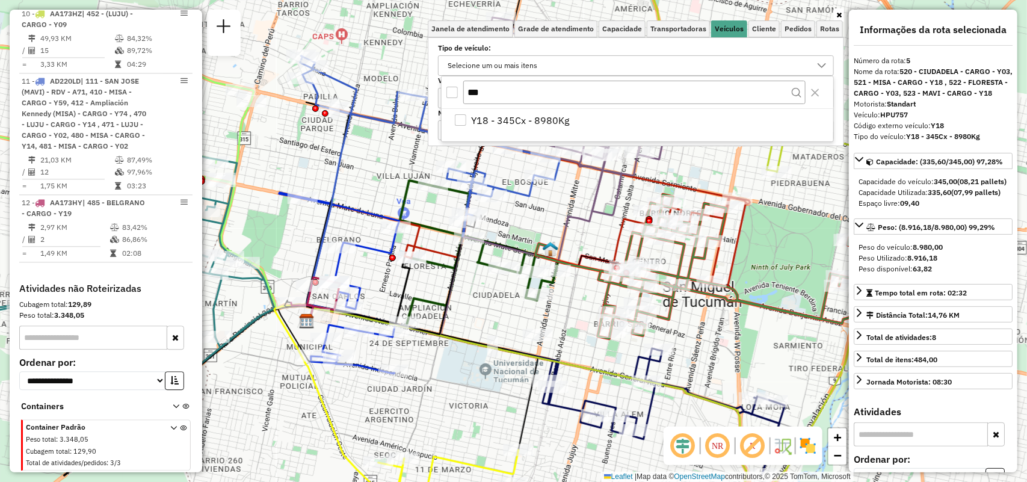
drag, startPoint x: 430, startPoint y: 236, endPoint x: 390, endPoint y: 250, distance: 42.6
click at [390, 250] on div "Rota 4 - Placa DNI569 0000472041 - Santillan Juan Pablo Janela de atendimento G…" at bounding box center [513, 241] width 1027 height 482
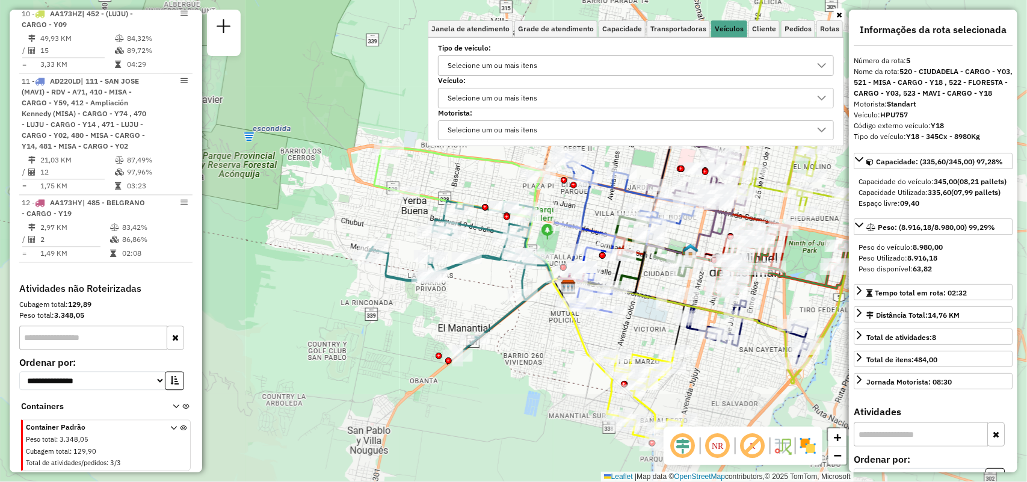
drag, startPoint x: 697, startPoint y: 388, endPoint x: 754, endPoint y: 264, distance: 137.1
click at [757, 266] on icon at bounding box center [689, 314] width 240 height 99
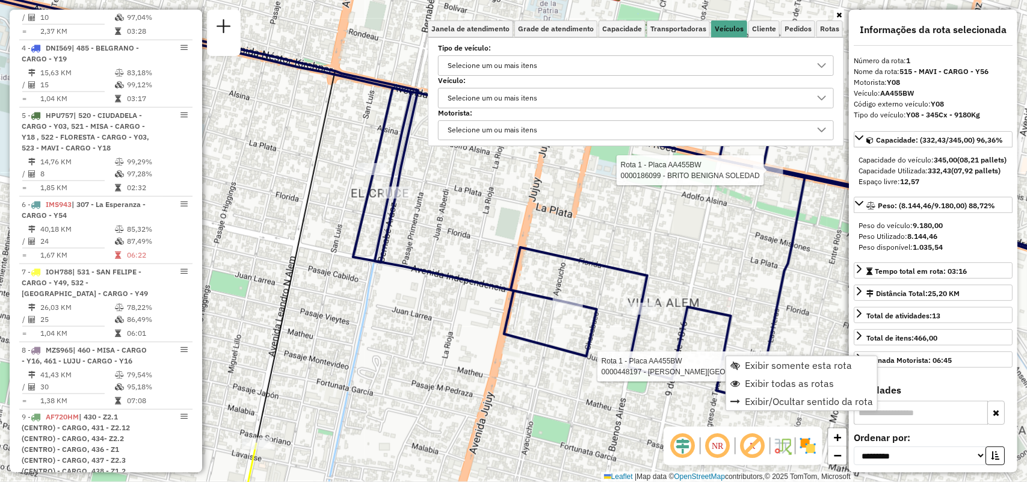
scroll to position [429, 0]
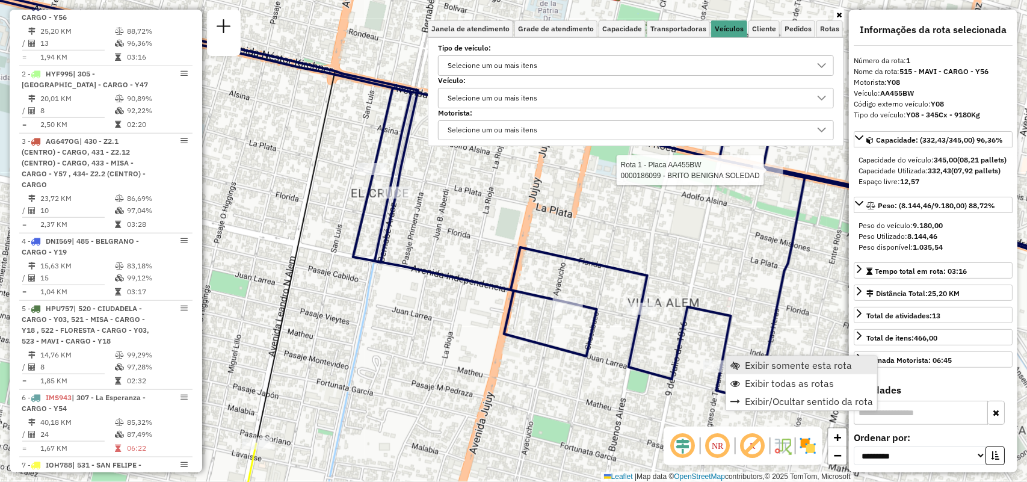
click at [751, 361] on span "Exibir somente esta rota" at bounding box center [798, 366] width 107 height 10
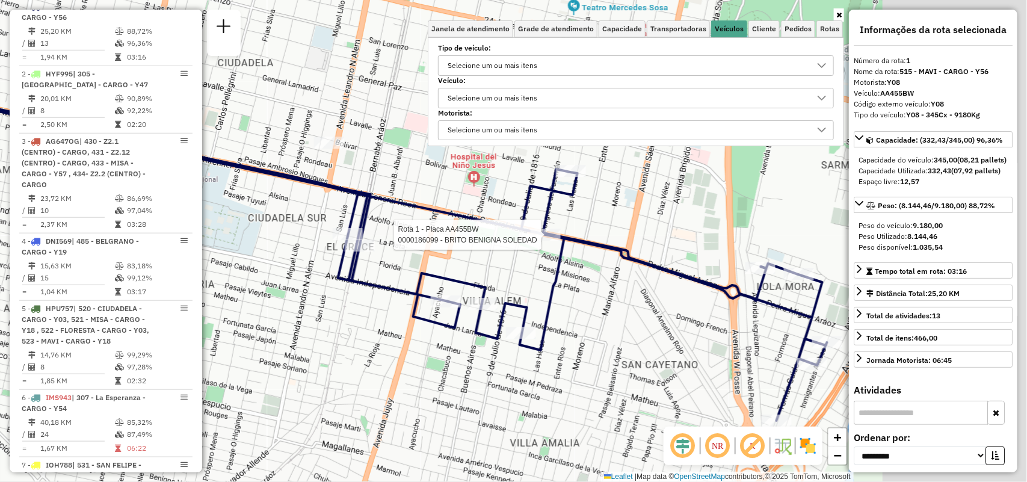
drag, startPoint x: 720, startPoint y: 326, endPoint x: 599, endPoint y: 311, distance: 121.8
click at [599, 311] on div "Rota 1 - Placa AA455BW 0000186099 - BRITO BENIGNA SOLEDAD Janela de atendimento…" at bounding box center [513, 241] width 1027 height 482
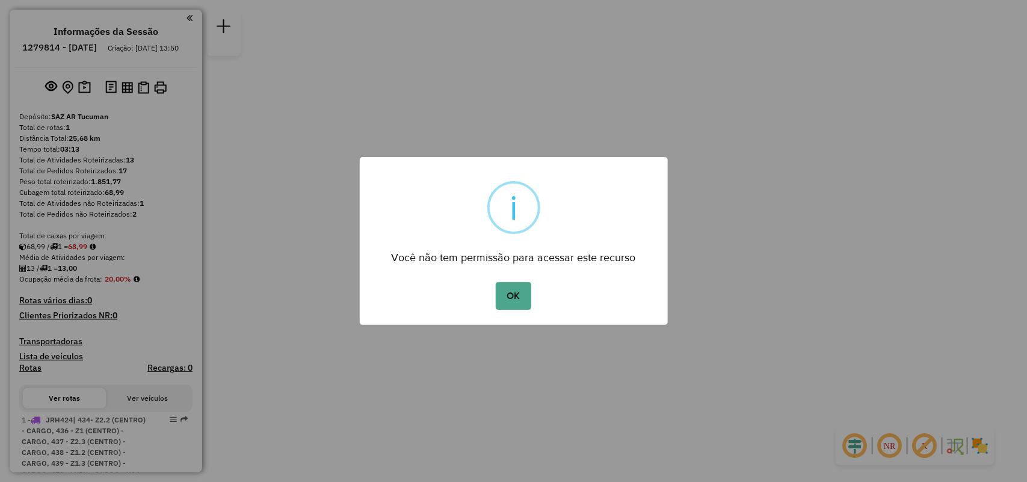
click at [496, 282] on button "OK" at bounding box center [514, 296] width 36 height 28
